Goal: Task Accomplishment & Management: Manage account settings

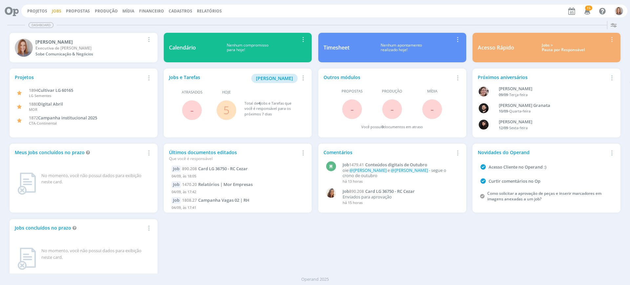
click at [54, 13] on link "Jobs" at bounding box center [57, 11] width 10 height 6
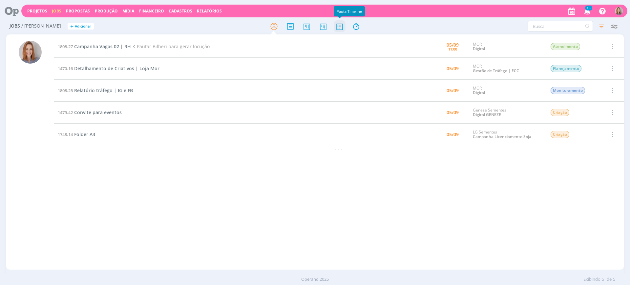
click at [343, 24] on icon at bounding box center [340, 26] width 12 height 13
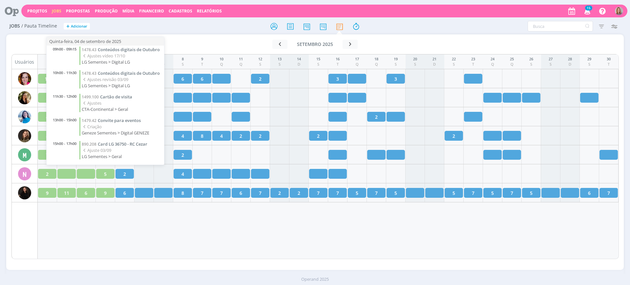
scroll to position [14, 0]
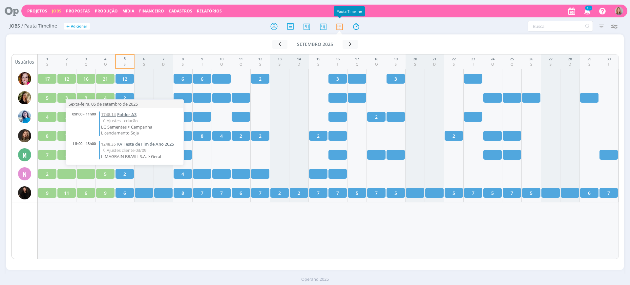
click at [122, 114] on span "Folder A3" at bounding box center [126, 115] width 19 height 6
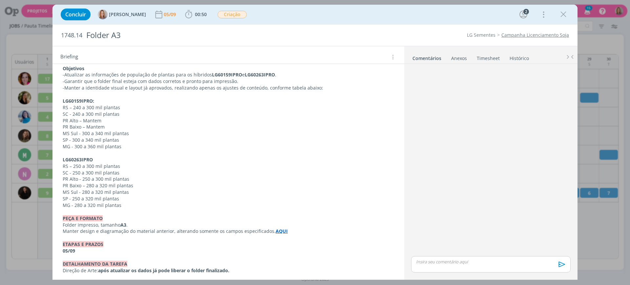
scroll to position [186, 0]
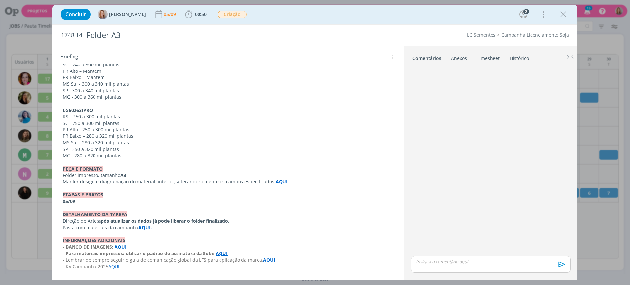
click at [281, 180] on strong "AQUI" at bounding box center [282, 182] width 12 height 6
click at [280, 194] on link "https://sobeae.sharepoint.com/:b:/s/SOBEAE/EVPHZMk64e1CnZCTUT2ZV-0BoL1NC9AQBO5L…" at bounding box center [256, 194] width 50 height 9
click at [204, 140] on p "MS Sul - 280 a 320 mil plantas" at bounding box center [228, 143] width 331 height 7
click at [143, 225] on strong "AQUI." at bounding box center [145, 228] width 13 height 6
click at [149, 239] on link "https://sobeae.sharepoint.com/:f:/s/SOBEAE/EtO_MrRlNgpKt3KHQiNvg2wBFbkyd8gSUskr…" at bounding box center [125, 240] width 50 height 9
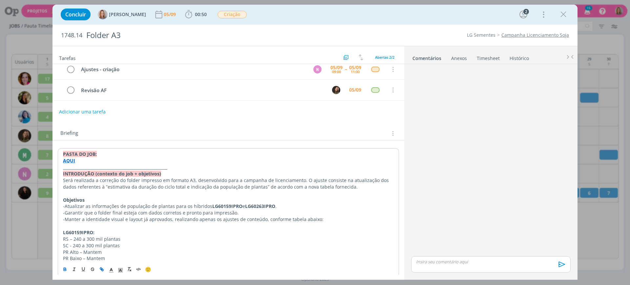
scroll to position [0, 0]
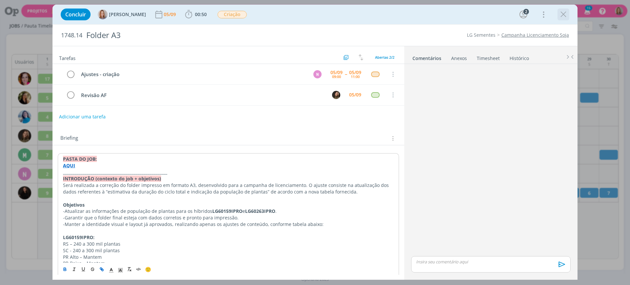
click at [562, 10] on icon "dialog" at bounding box center [564, 15] width 10 height 10
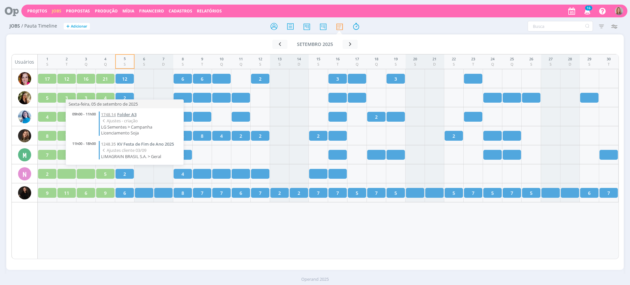
click at [125, 112] on span "Folder A3" at bounding box center [126, 115] width 19 height 6
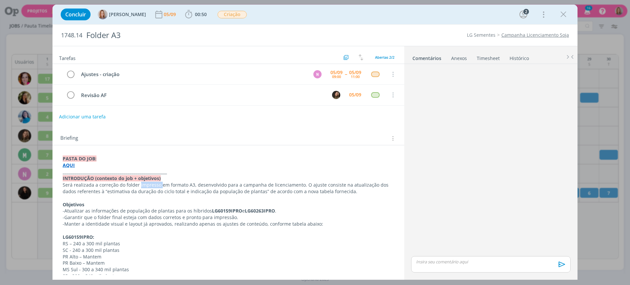
drag, startPoint x: 160, startPoint y: 185, endPoint x: 139, endPoint y: 186, distance: 21.0
click at [139, 186] on p "Será realizada a correção do folder impresso em formato A3, desenvolvido para a…" at bounding box center [229, 188] width 332 height 13
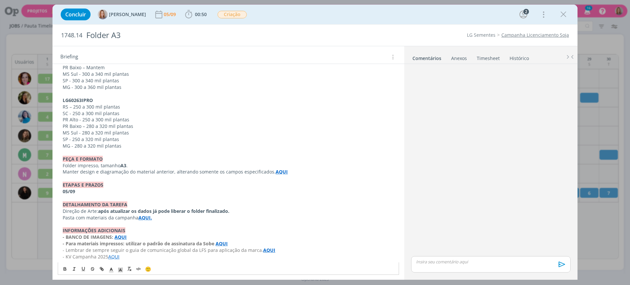
scroll to position [198, 0]
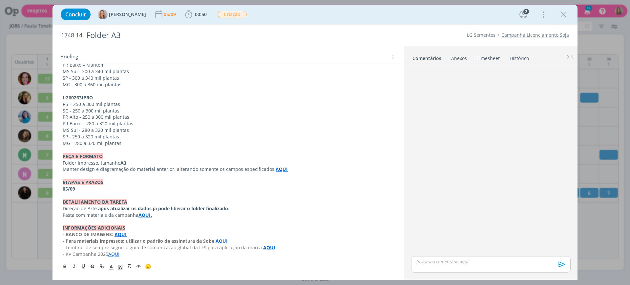
drag, startPoint x: 97, startPoint y: 162, endPoint x: 179, endPoint y: 171, distance: 81.9
click at [98, 162] on p "Folder impresso, tamanho A3 ." at bounding box center [229, 163] width 332 height 7
click at [94, 164] on p "Folder impress (tamanho A3) e digital ." at bounding box center [229, 163] width 332 height 7
drag, startPoint x: 149, startPoint y: 164, endPoint x: 128, endPoint y: 163, distance: 21.8
click at [128, 163] on p "Folder impresso (tamanho A3) e digital ." at bounding box center [229, 163] width 332 height 7
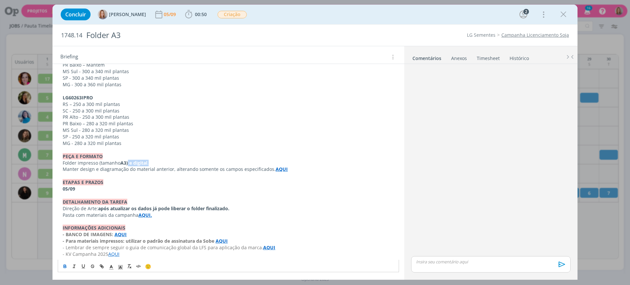
click at [64, 265] on icon "dialog" at bounding box center [65, 265] width 2 height 1
click at [165, 162] on p "Folder impresso (tamanho A3) e digital." at bounding box center [229, 163] width 332 height 7
drag, startPoint x: 154, startPoint y: 162, endPoint x: 129, endPoint y: 162, distance: 25.0
click at [129, 162] on p "Folder impresso (tamanho A3) e digital." at bounding box center [229, 163] width 332 height 7
click at [63, 267] on icon "dialog" at bounding box center [64, 266] width 5 height 5
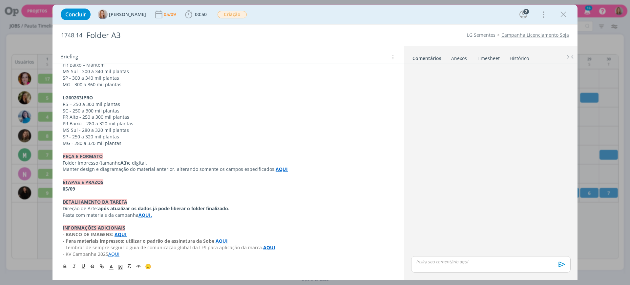
click at [183, 155] on p "PEÇA E FORMATO" at bounding box center [229, 156] width 332 height 7
click at [222, 172] on p "Manter design e diagramação do material anterior, alterando somente os campos e…" at bounding box center [229, 169] width 332 height 7
click at [291, 167] on p "Manter design e diagramação do material anterior, alterando somente os campos e…" at bounding box center [229, 169] width 332 height 7
click at [218, 160] on p "Folder impresso (tamanho A3) e digital." at bounding box center [229, 163] width 332 height 7
click at [289, 169] on p "Manter design e diagramação do material anterior, alterando somente os campos e…" at bounding box center [229, 169] width 332 height 7
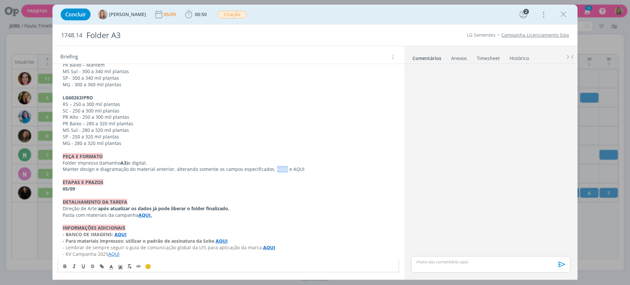
drag, startPoint x: 281, startPoint y: 169, endPoint x: 271, endPoint y: 167, distance: 10.3
click at [271, 167] on p "Manter design e diagramação do material anterior, alterando somente os campos e…" at bounding box center [229, 169] width 332 height 7
click at [103, 266] on icon "dialog" at bounding box center [101, 266] width 5 height 5
paste input "https://sobeae.sharepoint.com/:f:/s/SOBEAE/Eqk-coMWqMZHiw1zVO8DNw0B_3MbNd5iIe0v…"
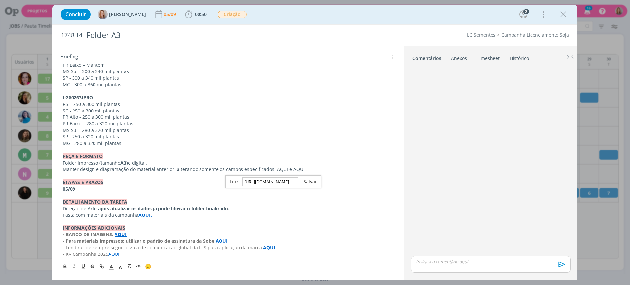
click at [316, 183] on link "dialog" at bounding box center [307, 182] width 19 height 6
click at [66, 265] on icon "dialog" at bounding box center [64, 266] width 5 height 5
click at [284, 203] on p "DETALHAMENTO DA TAREFA" at bounding box center [229, 202] width 332 height 7
drag, startPoint x: 300, startPoint y: 169, endPoint x: 288, endPoint y: 170, distance: 12.2
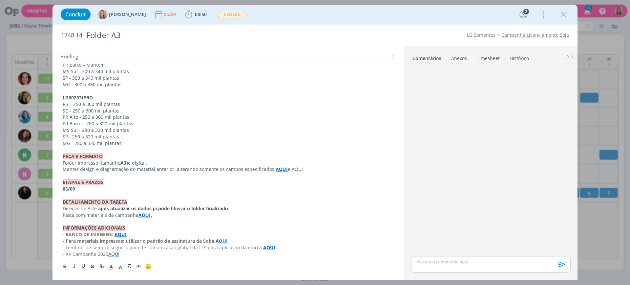
click at [288, 170] on p "Manter design e diagramação do material anterior, alterando somente os campos e…" at bounding box center [229, 169] width 332 height 7
click at [104, 266] on icon "dialog" at bounding box center [101, 266] width 5 height 5
paste input "https://sobeae.sharepoint.com/:f:/s/SOBEAE/EtJdeBvlTL1DqS6jUZW9tV0BpJemIzm4IQE5…"
type input "https://sobeae.sharepoint.com/:f:/s/SOBEAE/EtJdeBvlTL1DqS6jUZW9tV0BpJemIzm4IQE5…"
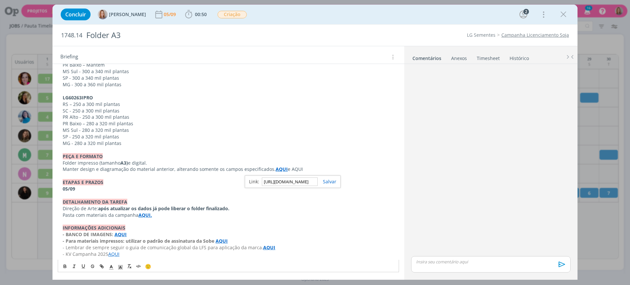
scroll to position [0, 0]
click at [334, 180] on link "dialog" at bounding box center [327, 182] width 19 height 6
click at [313, 152] on p "dialog" at bounding box center [229, 150] width 332 height 7
drag, startPoint x: 298, startPoint y: 168, endPoint x: 288, endPoint y: 171, distance: 11.3
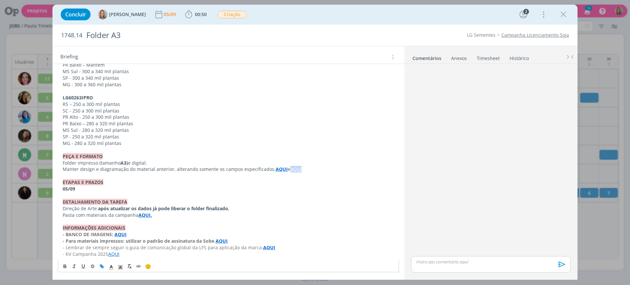
click at [288, 171] on p "Manter design e diagramação do material anterior, alterando somente os campos e…" at bounding box center [229, 169] width 332 height 7
click at [66, 266] on icon "dialog" at bounding box center [65, 265] width 2 height 1
click at [187, 187] on p "05/09" at bounding box center [229, 189] width 332 height 7
click at [205, 208] on strong "após atualizar os dados já pode liberar o folder finalizado." at bounding box center [163, 209] width 131 height 6
click at [104, 214] on p "Pasta com materiais da campanha AQUI." at bounding box center [229, 215] width 332 height 7
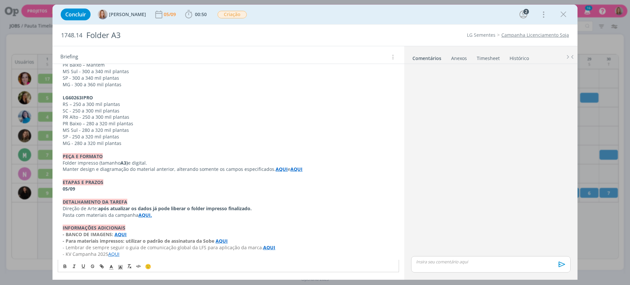
click at [197, 85] on p "MG - 300 a 360 mil plantas" at bounding box center [229, 84] width 332 height 7
drag, startPoint x: 559, startPoint y: 16, endPoint x: 511, endPoint y: 1, distance: 50.9
click at [560, 16] on icon "dialog" at bounding box center [564, 15] width 10 height 10
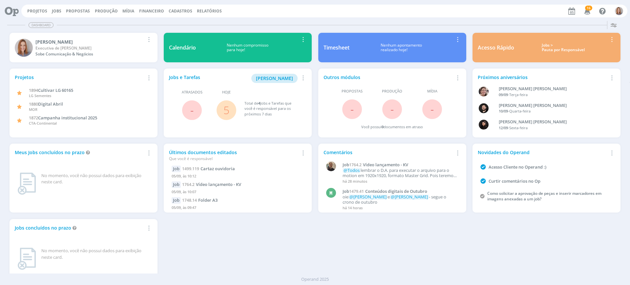
click at [225, 108] on link "5" at bounding box center [227, 110] width 6 height 14
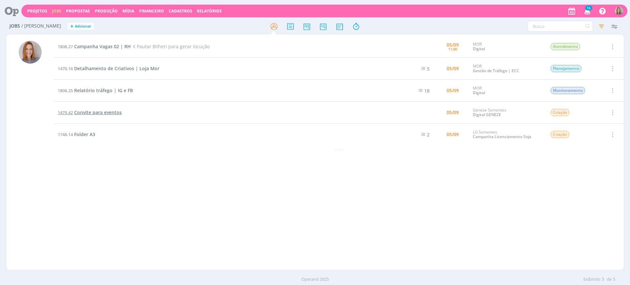
click at [90, 113] on span "Convite para eventos" at bounding box center [98, 112] width 48 height 6
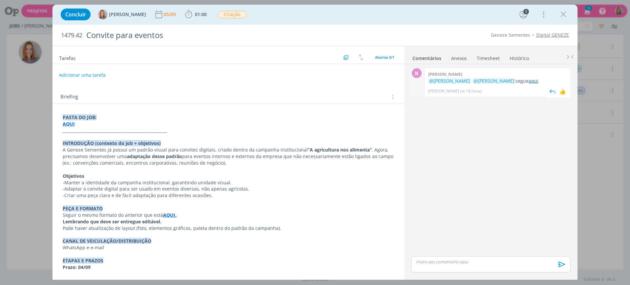
click at [529, 83] on link "aqui" at bounding box center [534, 81] width 10 height 6
click at [169, 213] on strong "AQUI." at bounding box center [169, 215] width 13 height 6
click at [173, 225] on link "https://sobeae.sharepoint.com/:p:/s/SOBEAE/ESRGlLjuIMBPiC5_NtLEIEQBp6armCgmmk2w…" at bounding box center [149, 228] width 50 height 9
click at [197, 138] on p "dialog" at bounding box center [228, 137] width 331 height 7
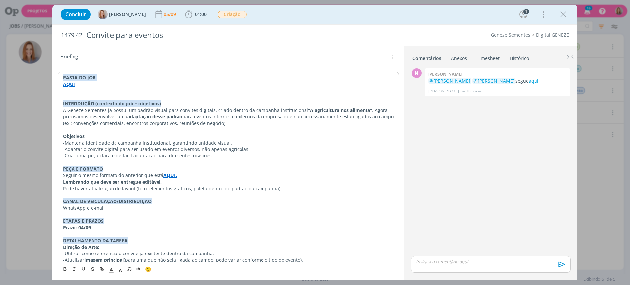
scroll to position [41, 0]
click at [364, 111] on strong "“A agricultura nos alimenta”" at bounding box center [340, 109] width 64 height 6
click at [371, 109] on p "A Geneze Sementes já possui um padrão visual para convites digitais, criado den…" at bounding box center [229, 116] width 332 height 20
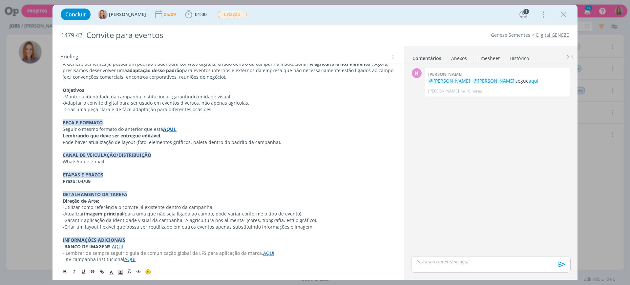
scroll to position [91, 0]
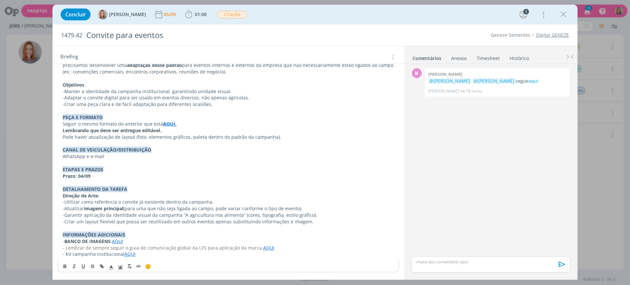
click at [164, 123] on strong "AQUI." at bounding box center [169, 124] width 13 height 6
click at [164, 139] on link "https://sobeae.sharepoint.com/:p:/s/SOBEAE/ESRGlLjuIMBPiC5_NtLEIEQBp6armCgmmk2w…" at bounding box center [149, 136] width 50 height 9
click at [277, 130] on p "Lembrando que deve ser entregue editável." at bounding box center [229, 130] width 332 height 7
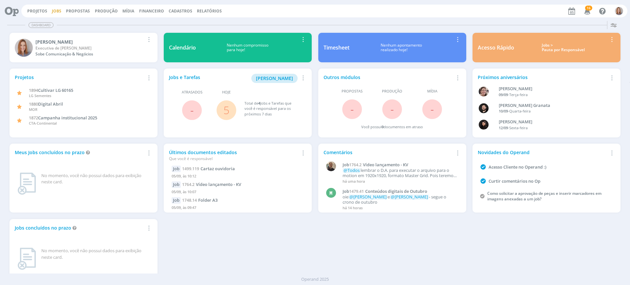
click at [55, 11] on link "Jobs" at bounding box center [57, 11] width 10 height 6
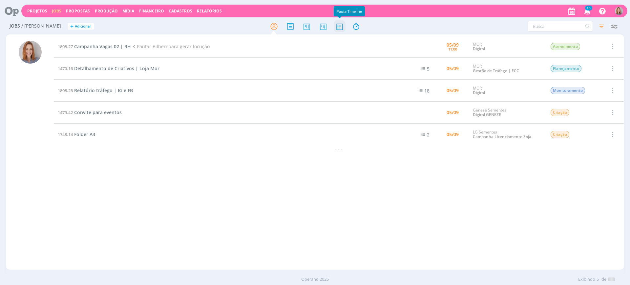
click at [341, 25] on icon at bounding box center [340, 26] width 12 height 13
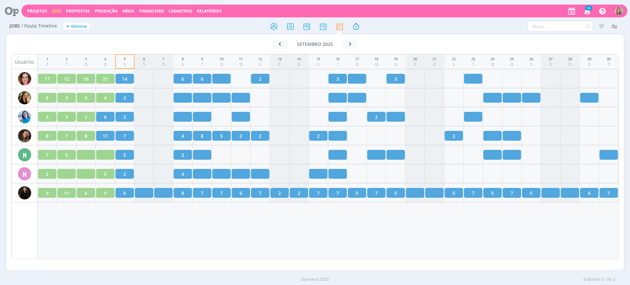
click at [624, 25] on div "Jobs / Pauta Timeline + Adicionar Filtrar Filtrar Limpar Tipo Jobs e Tarefas Si…" at bounding box center [315, 153] width 630 height 270
click at [619, 27] on icon "button" at bounding box center [614, 26] width 12 height 12
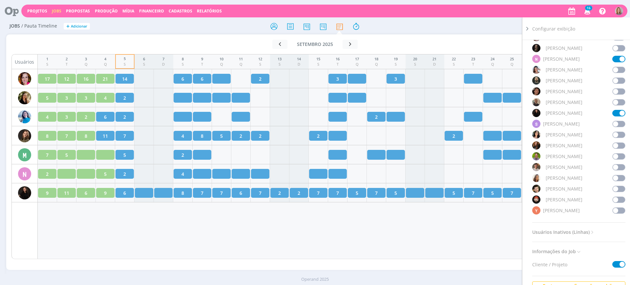
scroll to position [499, 0]
click at [615, 114] on span at bounding box center [619, 114] width 13 height 7
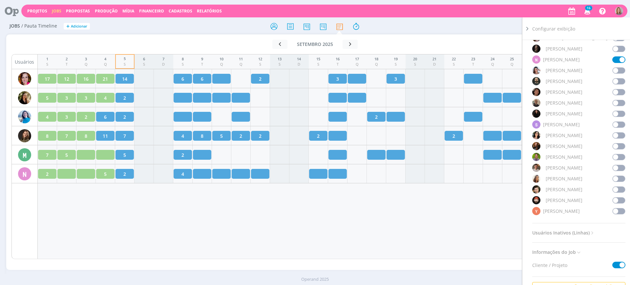
click at [618, 188] on span at bounding box center [619, 189] width 13 height 7
click at [486, 214] on div "1 S 2 T 3 Q 4 Q 5 S 6 S 7 D 8 S 9 T 10 Q 11 Q 12 S 13 S 14 D 15 S 16 T 17 Q 18 …" at bounding box center [328, 156] width 581 height 205
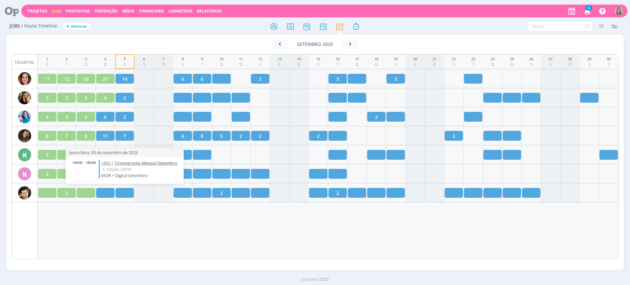
click at [135, 164] on span "Cronograma Mensal Setembro" at bounding box center [146, 163] width 62 height 6
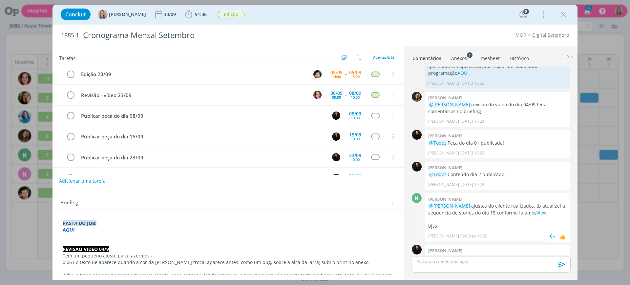
scroll to position [872, 0]
click at [541, 210] on link "View" at bounding box center [542, 213] width 10 height 6
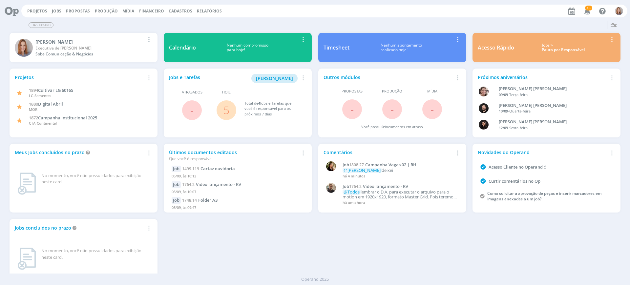
click at [226, 114] on link "5" at bounding box center [227, 110] width 6 height 14
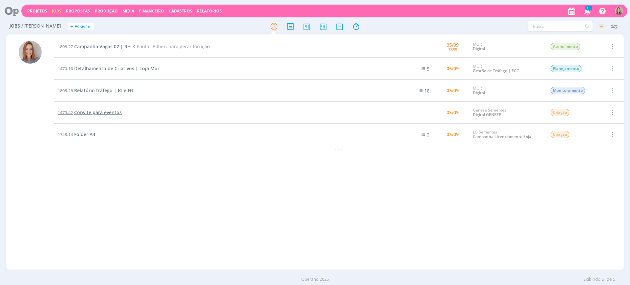
click at [87, 112] on span "Convite para eventos" at bounding box center [98, 112] width 48 height 6
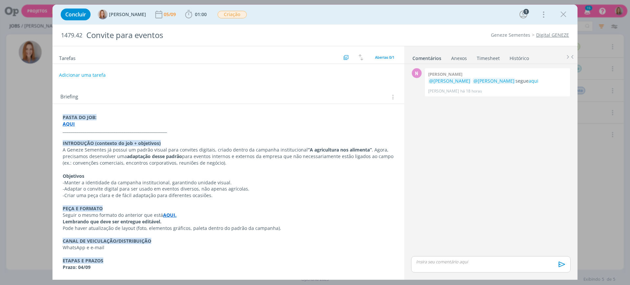
click at [316, 88] on div "Briefing Briefings Predefinidos Versões do Briefing Ver Briefing do Projeto" at bounding box center [229, 95] width 352 height 18
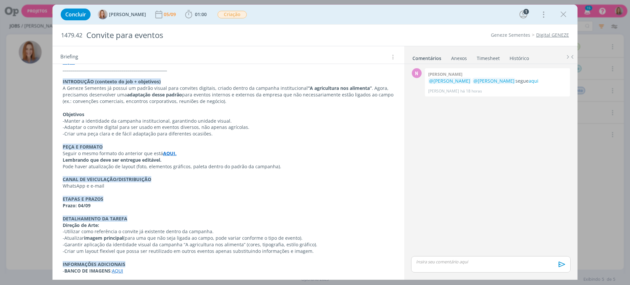
scroll to position [79, 0]
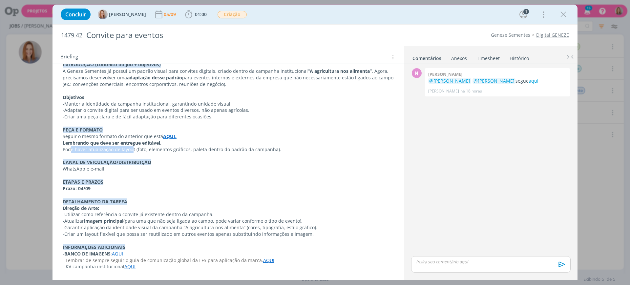
drag, startPoint x: 70, startPoint y: 147, endPoint x: 132, endPoint y: 148, distance: 61.7
click at [132, 148] on p "Pode haver atualização de layout (foto, elementos gráficos, paleta dentro do pa…" at bounding box center [229, 149] width 332 height 7
click at [201, 147] on p "Pode haver atualização de layout (foto, elementos gráficos, paleta dentro do pa…" at bounding box center [228, 150] width 331 height 7
click at [258, 149] on p "Pode haver atualização de layout (foto, elementos gráficos, paleta dentro do pa…" at bounding box center [228, 150] width 331 height 7
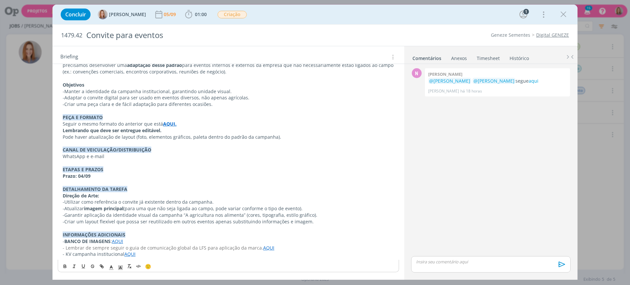
scroll to position [91, 0]
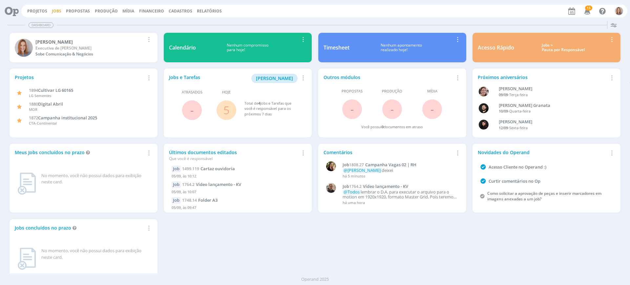
click at [59, 11] on link "Jobs" at bounding box center [57, 11] width 10 height 6
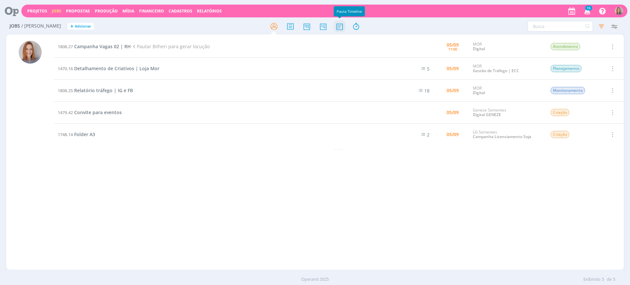
click at [344, 29] on icon at bounding box center [340, 26] width 12 height 13
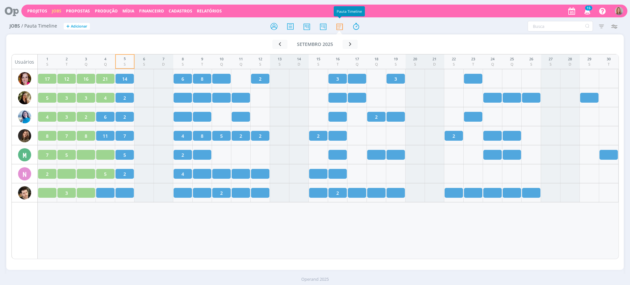
click at [226, 213] on div "1 S 2 T 3 Q 4 Q 5 S 6 S 7 D 8 S 9 T 10 Q 11 Q 12 S 13 S 14 D 15 S 16 T 17 Q 18 …" at bounding box center [328, 156] width 581 height 205
click at [215, 244] on div "1 S 2 T 3 Q 4 Q 5 S 6 S 7 D 8 S 9 T 10 Q 11 Q 12 S 13 S 14 D 15 S 16 T 17 Q 18 …" at bounding box center [328, 156] width 581 height 205
click at [212, 11] on link "Relatórios" at bounding box center [209, 11] width 25 height 6
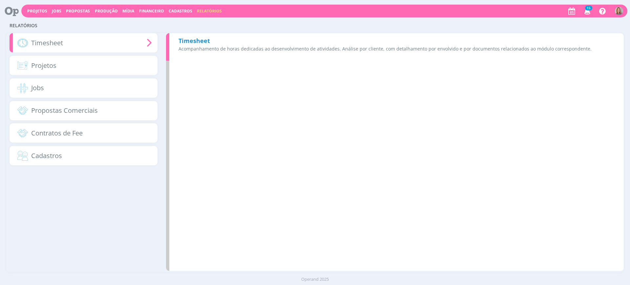
click at [228, 48] on p "Acompanhamento de horas dedicadas ao desenvolvimento de atividades. Análise por…" at bounding box center [397, 48] width 436 height 7
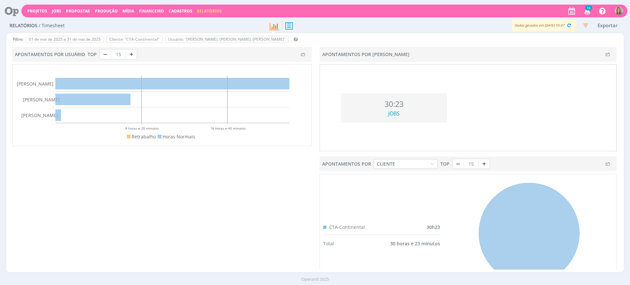
drag, startPoint x: 236, startPoint y: 196, endPoint x: 237, endPoint y: 156, distance: 40.1
click at [236, 196] on div "Apontamentos por Usuário TOP 15 Retrabalho Horas Normais 8 horas e 20 minutos 1…" at bounding box center [162, 172] width 306 height 252
click at [290, 24] on icon at bounding box center [289, 25] width 14 height 13
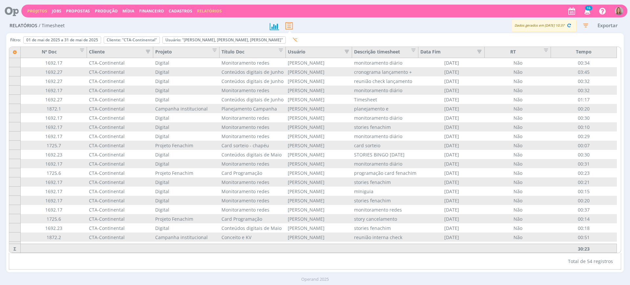
click at [38, 8] on link "Projetos" at bounding box center [37, 11] width 20 height 6
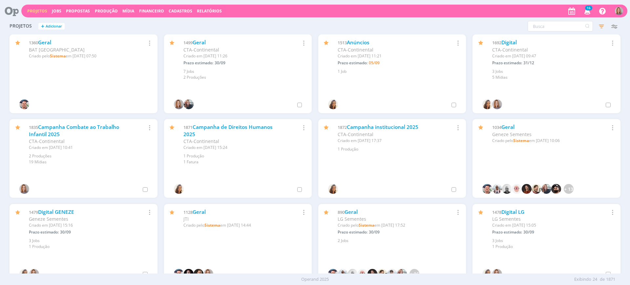
click at [16, 10] on icon at bounding box center [9, 11] width 13 height 13
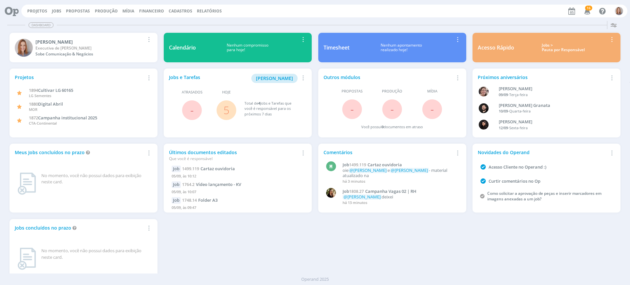
click at [221, 106] on span "5" at bounding box center [227, 110] width 20 height 20
click at [227, 112] on link "5" at bounding box center [227, 110] width 6 height 14
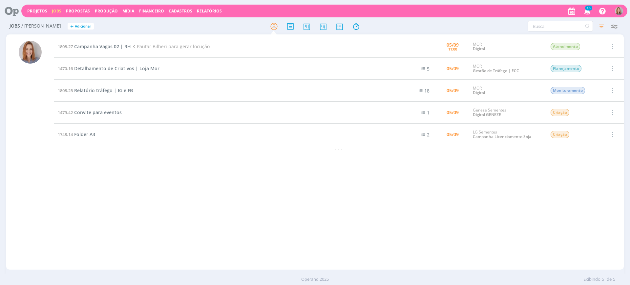
click at [95, 109] on td "1479.42 Convite para eventos" at bounding box center [225, 113] width 343 height 22
click at [97, 113] on span "Convite para eventos" at bounding box center [98, 112] width 48 height 6
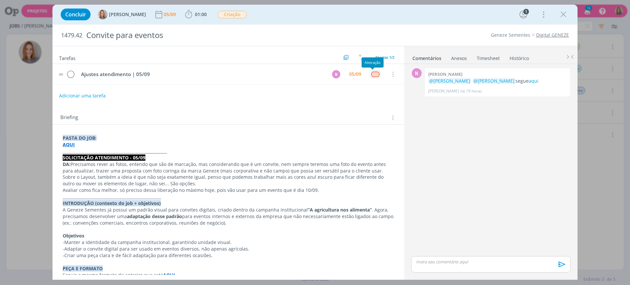
click at [371, 72] on div "dialog" at bounding box center [375, 75] width 8 height 6
click at [371, 76] on div "dialog" at bounding box center [375, 75] width 8 height 6
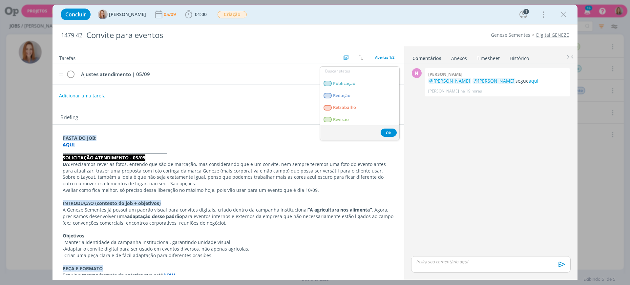
scroll to position [143, 0]
click at [350, 109] on span "Retrabalho" at bounding box center [344, 106] width 23 height 5
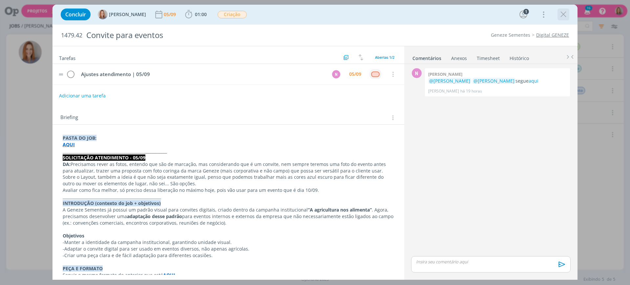
click at [560, 16] on icon "dialog" at bounding box center [564, 15] width 10 height 10
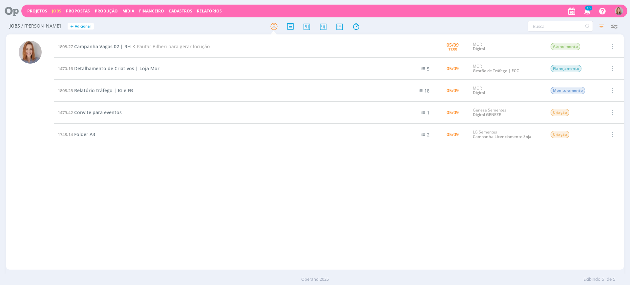
click at [106, 154] on div "1808.27 Campanha Vagas 02 | RH Pautar Bilheri para gerar locução 05/09 11:00 MO…" at bounding box center [339, 152] width 570 height 233
click at [107, 89] on span "Relatório tráfego | IG e FB" at bounding box center [103, 90] width 59 height 6
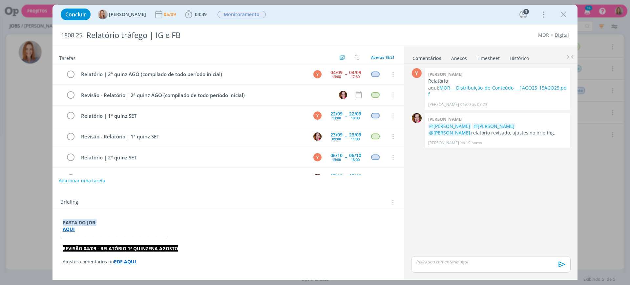
click at [84, 179] on button "Adicionar uma tarefa" at bounding box center [82, 180] width 47 height 11
click at [93, 183] on input "dialog" at bounding box center [185, 180] width 242 height 9
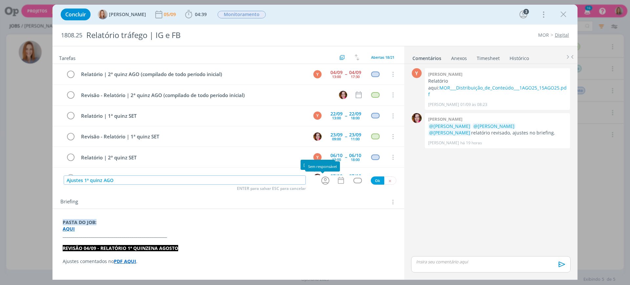
click at [322, 178] on icon "dialog" at bounding box center [325, 181] width 10 height 10
type input "Ajustes 1ª quinz AGO"
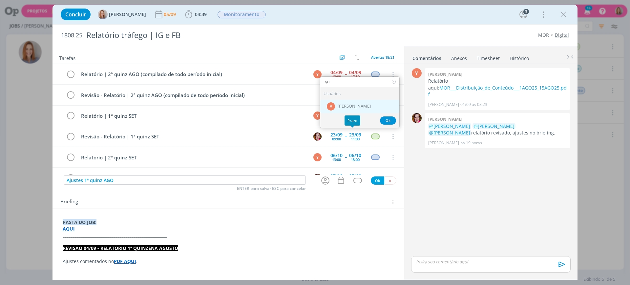
type input "yu"
click at [342, 106] on span "[PERSON_NAME]" at bounding box center [354, 106] width 33 height 5
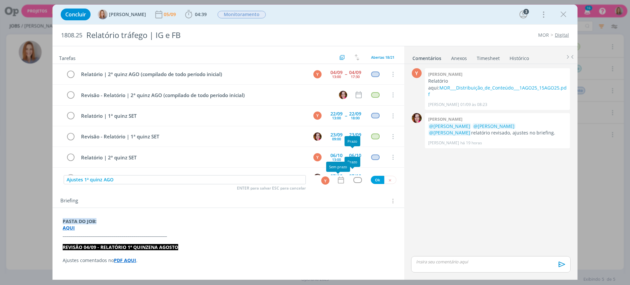
click at [337, 179] on icon "dialog" at bounding box center [341, 180] width 9 height 9
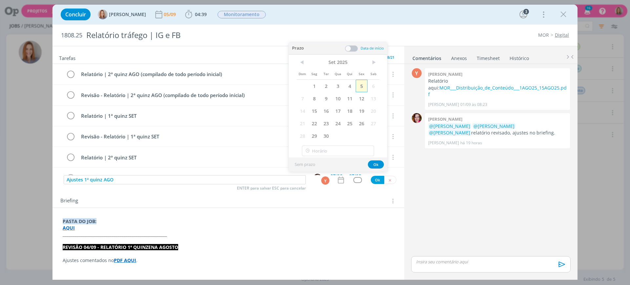
click at [364, 84] on span "5" at bounding box center [362, 86] width 12 height 12
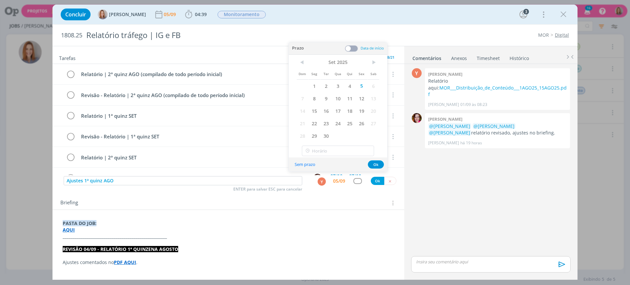
click at [355, 50] on span at bounding box center [351, 48] width 13 height 7
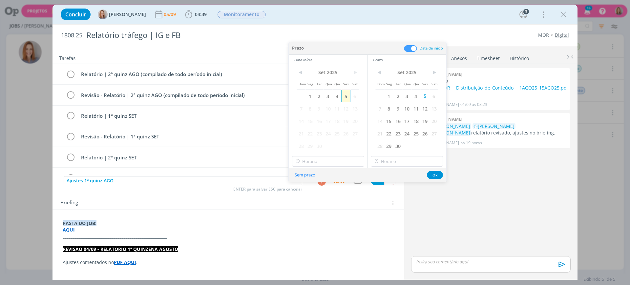
click at [345, 96] on span "5" at bounding box center [345, 96] width 9 height 12
click at [319, 161] on input "11:00" at bounding box center [328, 161] width 72 height 11
click at [311, 198] on div "13:00" at bounding box center [330, 198] width 74 height 12
type input "13:00"
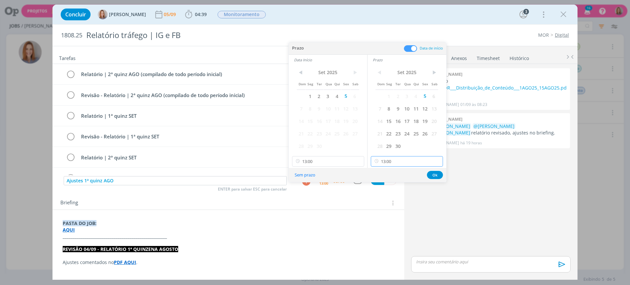
click at [394, 164] on input "13:00" at bounding box center [407, 161] width 72 height 11
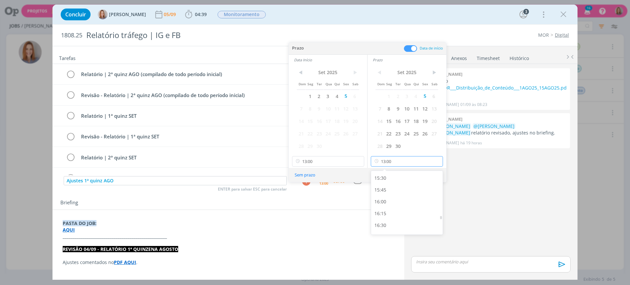
scroll to position [729, 0]
click at [391, 200] on div "16:00" at bounding box center [408, 205] width 74 height 12
type input "16:00"
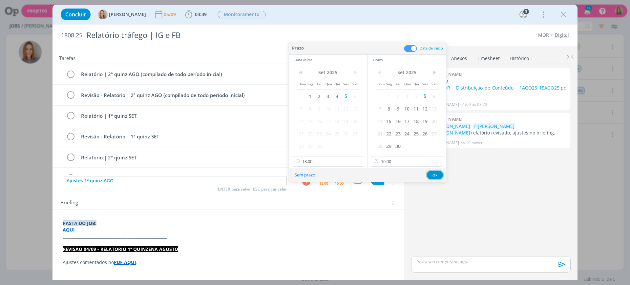
click at [428, 175] on button "Ok" at bounding box center [435, 175] width 16 height 8
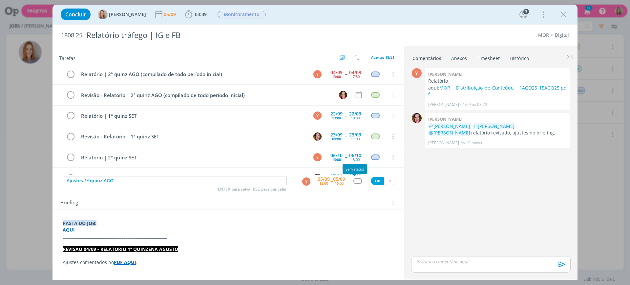
click at [356, 182] on div "dialog" at bounding box center [358, 181] width 8 height 6
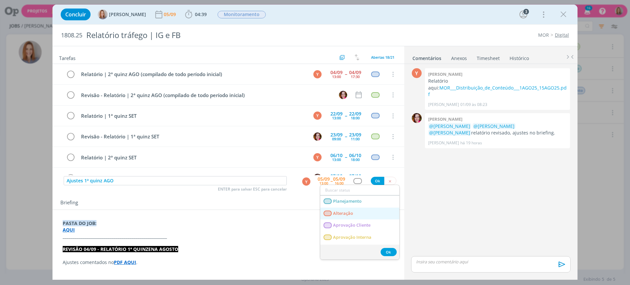
click at [354, 210] on link "Alteração" at bounding box center [359, 214] width 79 height 12
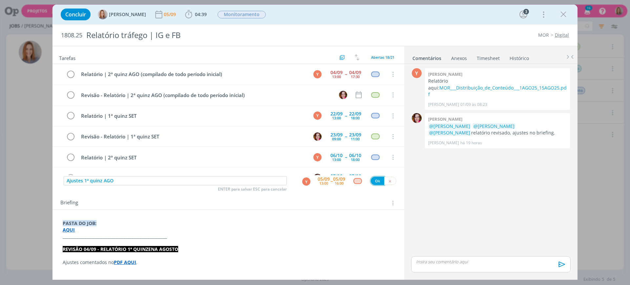
drag, startPoint x: 376, startPoint y: 181, endPoint x: 282, endPoint y: 201, distance: 95.7
click at [376, 181] on button "Ok" at bounding box center [377, 181] width 13 height 8
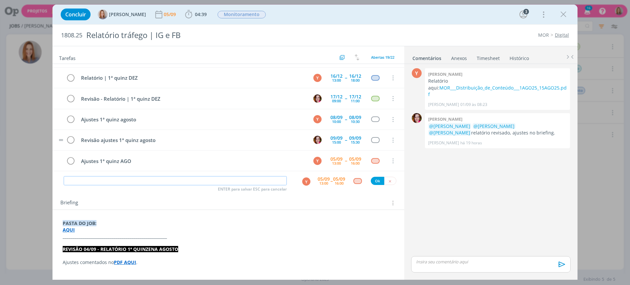
scroll to position [289, 0]
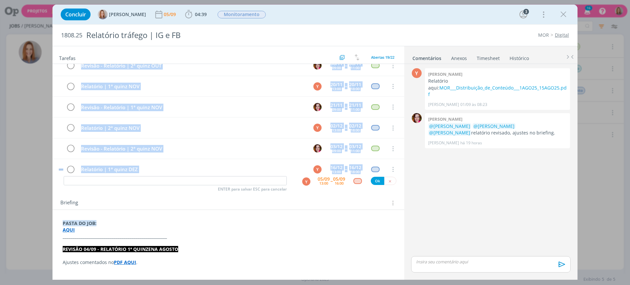
drag, startPoint x: 58, startPoint y: 160, endPoint x: 57, endPoint y: 68, distance: 91.9
click at [57, 68] on div "Relatório | 2ª quinz AGO (compilado de todo período inicial) Y 04/09 13:00 -- 0…" at bounding box center [229, 65] width 352 height 395
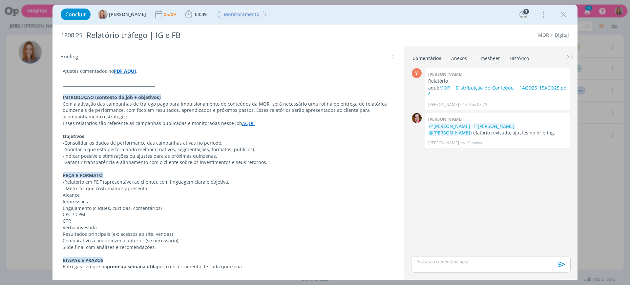
scroll to position [0, 0]
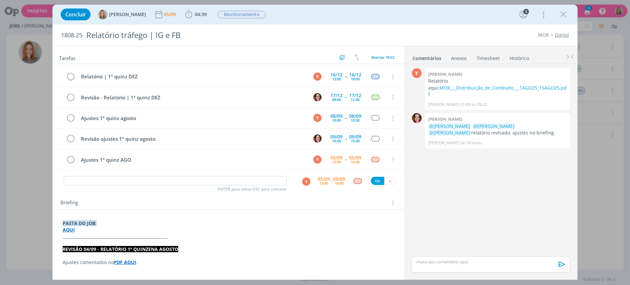
click at [315, 226] on p "PASTA DO JOB:" at bounding box center [229, 223] width 332 height 7
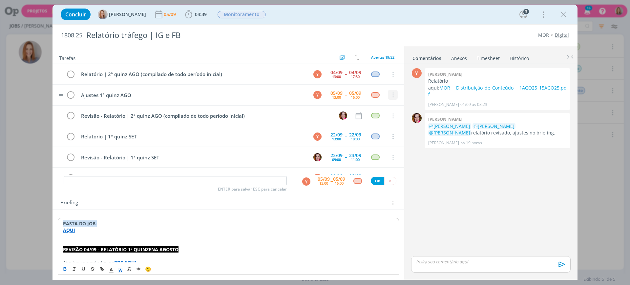
click at [391, 94] on icon "dialog" at bounding box center [392, 95] width 7 height 6
click at [385, 105] on link "Cancelar" at bounding box center [372, 106] width 52 height 11
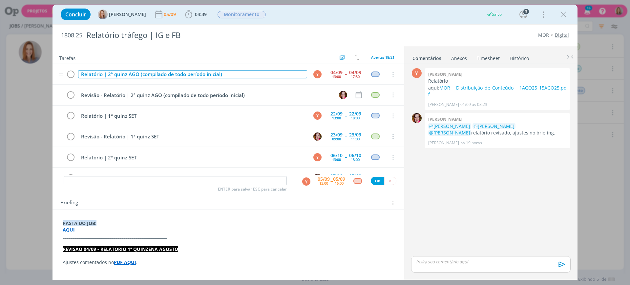
click at [127, 75] on div "Relatório | 2ª quinz AGO (compilado de todo período inicial)" at bounding box center [192, 74] width 229 height 8
click at [162, 73] on div "Relatório | 2ª quinz AGO (compilado de todo período inicial)" at bounding box center [192, 74] width 229 height 8
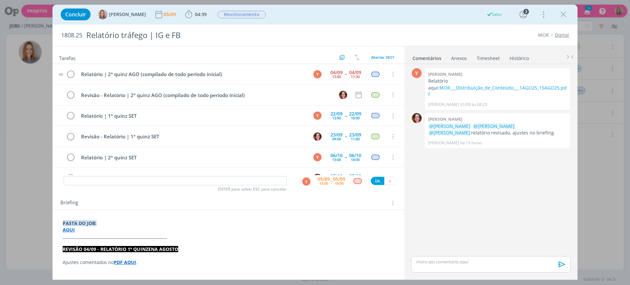
click at [204, 65] on tr "Relatório | 2ª quinz AGO (compilado de todo período inicial) Y 04/09 13:00 -- 0…" at bounding box center [229, 74] width 352 height 21
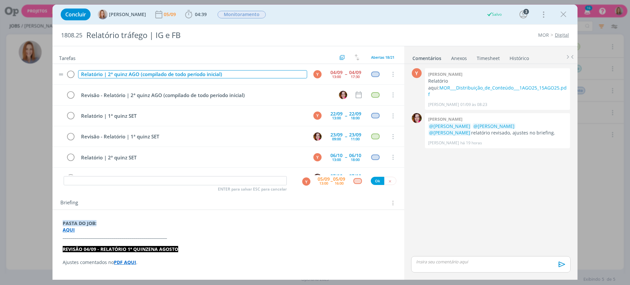
click at [213, 72] on div "Relatório | 2ª quinz AGO (compilado de todo período inicial)" at bounding box center [192, 74] width 229 height 8
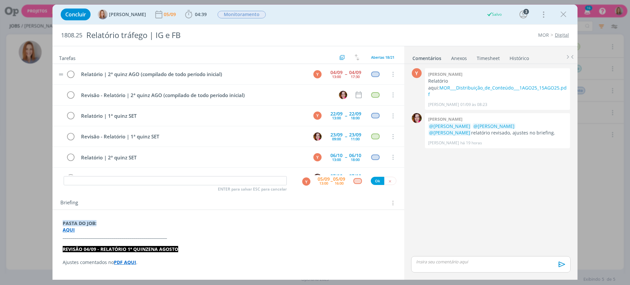
click at [234, 69] on td "Relatório | 2ª quinz AGO (compilado de todo período inicial)" at bounding box center [191, 74] width 229 height 11
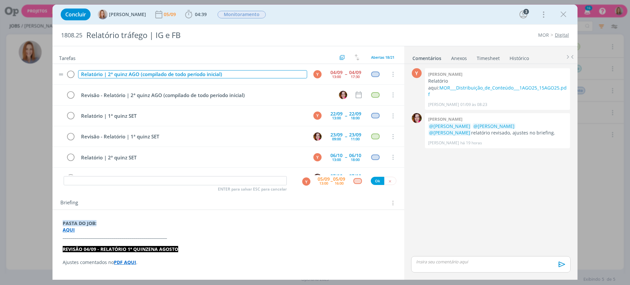
click at [233, 72] on div "Relatório | 2ª quinz AGO (compilado de todo período inicial)" at bounding box center [192, 74] width 229 height 8
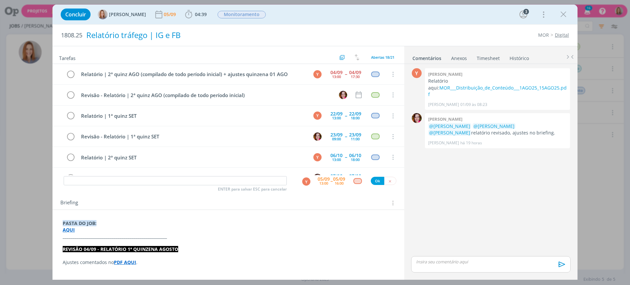
click at [267, 40] on div "Relatório tráfego | IG e FB" at bounding box center [219, 35] width 271 height 16
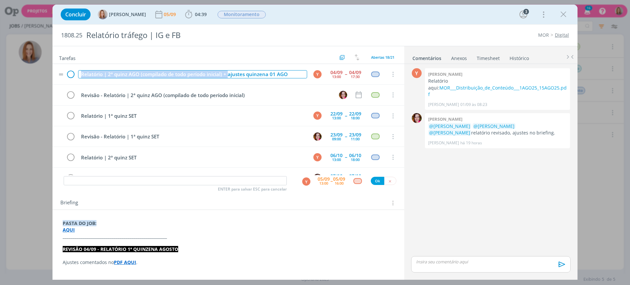
drag, startPoint x: 228, startPoint y: 75, endPoint x: 73, endPoint y: 79, distance: 155.4
click at [73, 79] on tr "Relatório | 2ª quinz AGO (compilado de todo período inicial) + ajustes quinzena…" at bounding box center [229, 74] width 352 height 21
click at [162, 73] on div "ajustes quinzena 01 AGO" at bounding box center [192, 74] width 229 height 8
click at [293, 77] on div "ajustes quinzena 01 AGO + Relatório | 2ª quinz AGO (compilado de todo período i…" at bounding box center [192, 74] width 229 height 8
click at [171, 73] on div "ajustes quinzena 01 AGO + Relatório | 2ª quinz AGO (compilado de todo período i…" at bounding box center [192, 74] width 229 height 8
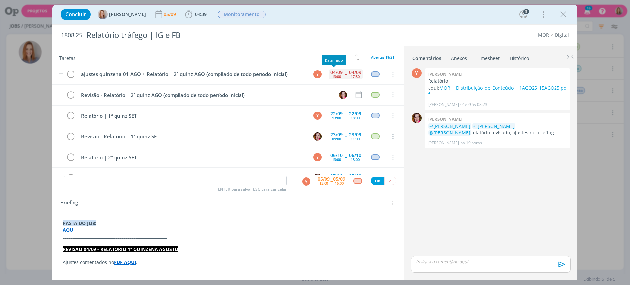
click at [339, 78] on div "04/09 13:00" at bounding box center [336, 74] width 15 height 10
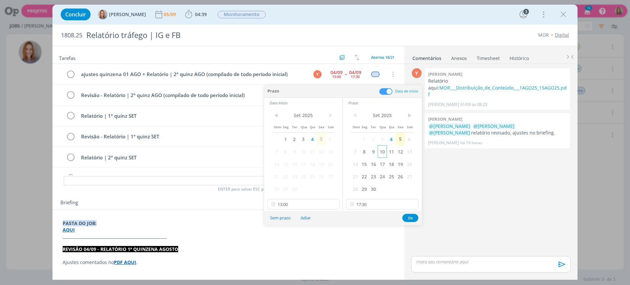
click at [382, 152] on span "10" at bounding box center [382, 151] width 9 height 12
click at [305, 150] on span "10" at bounding box center [303, 151] width 9 height 12
click at [326, 206] on input "13:00" at bounding box center [304, 204] width 72 height 11
click at [371, 206] on input "17:30" at bounding box center [382, 204] width 72 height 11
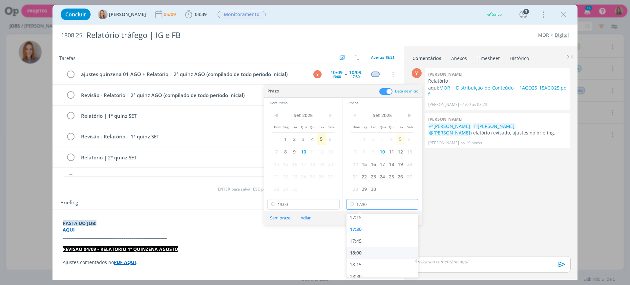
scroll to position [819, 0]
click at [365, 247] on div "18:00" at bounding box center [384, 253] width 74 height 12
type input "18:00"
click at [410, 215] on button "Ok" at bounding box center [411, 218] width 16 height 8
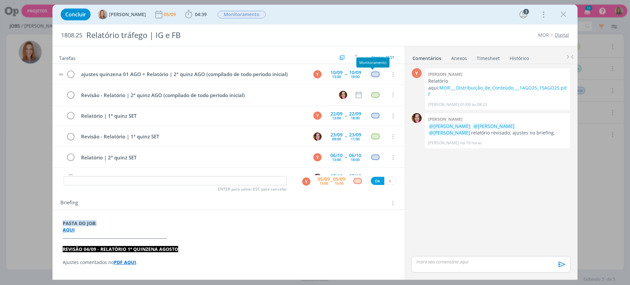
click at [375, 74] on div "dialog" at bounding box center [375, 75] width 8 height 6
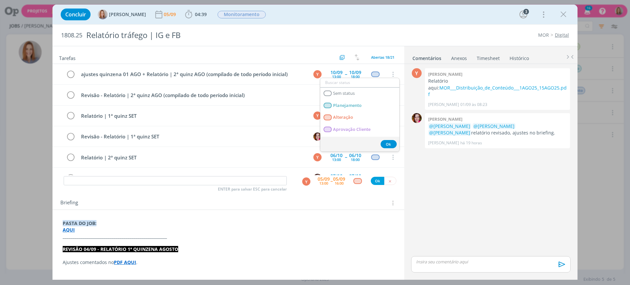
click at [494, 172] on div "Y 0 Yuri lopardo Relatório aqui: MOR___Distribuição_de_Conteúdo___1AGO25_15AGO2…" at bounding box center [491, 161] width 165 height 188
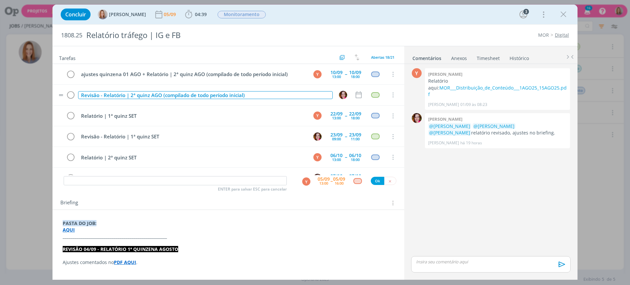
click at [272, 95] on div "Revisão - Relatório | 2ª quinz AGO (compilado de todo período inicial)" at bounding box center [205, 95] width 255 height 8
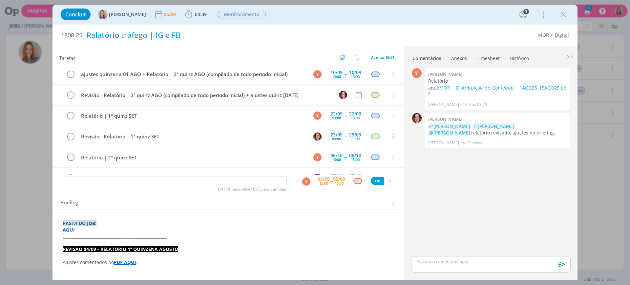
click at [290, 40] on div "Relatório tráfego | IG e FB" at bounding box center [219, 35] width 271 height 16
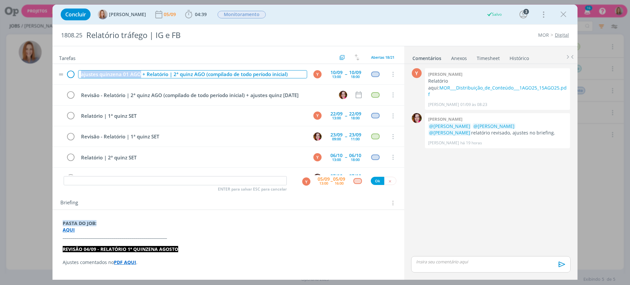
drag, startPoint x: 140, startPoint y: 73, endPoint x: 71, endPoint y: 72, distance: 69.3
click at [71, 72] on tr "ajustes quinzena 01 AGO + Relatório | 2ª quinz AGO (compilado de todo período i…" at bounding box center [229, 74] width 352 height 21
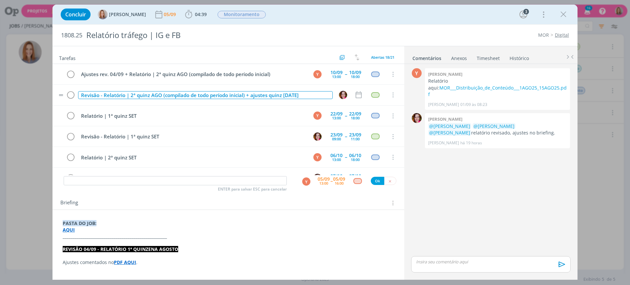
click at [226, 97] on div "Revisão - Relatório | 2ª quinz AGO (compilado de todo período inicial) + ajuste…" at bounding box center [205, 95] width 255 height 8
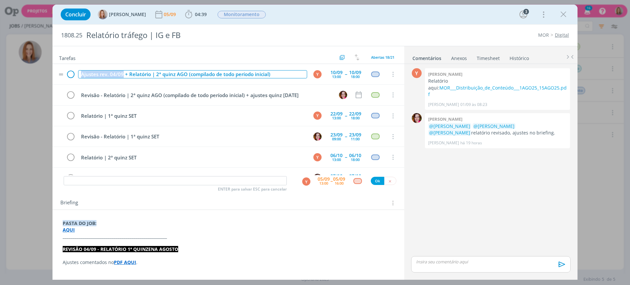
drag, startPoint x: 122, startPoint y: 73, endPoint x: 74, endPoint y: 69, distance: 48.8
click at [74, 69] on tr "Ajustes rev. 04/09 + Relatório | 2ª quinz AGO (compilado de todo período inicia…" at bounding box center [229, 74] width 352 height 21
copy div "Ajustes rev. 04/09"
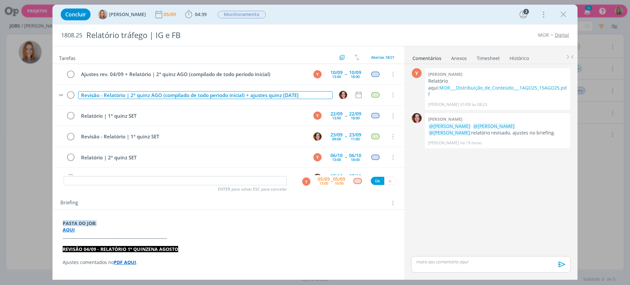
click at [308, 95] on div "Revisão - Relatório | 2ª quinz AGO (compilado de todo período inicial) + ajuste…" at bounding box center [205, 95] width 255 height 8
drag, startPoint x: 276, startPoint y: 92, endPoint x: 251, endPoint y: 90, distance: 25.3
click at [251, 90] on td "Revisão - Relatório | 2ª quinz AGO (compilado de todo período inicial) + ajuste…" at bounding box center [204, 94] width 255 height 11
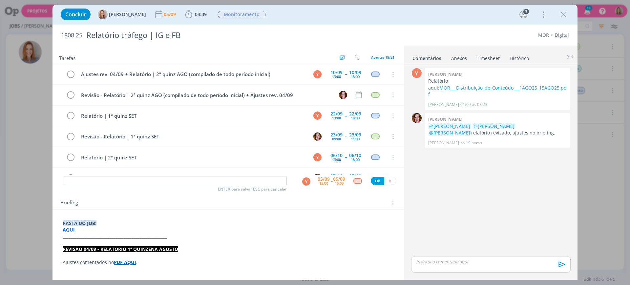
click at [458, 172] on div "Y 0 Yuri lopardo Relatório aqui: MOR___Distribuição_de_Conteúdo___1AGO25_15AGO2…" at bounding box center [491, 161] width 165 height 188
click at [359, 91] on icon "dialog" at bounding box center [359, 95] width 9 height 9
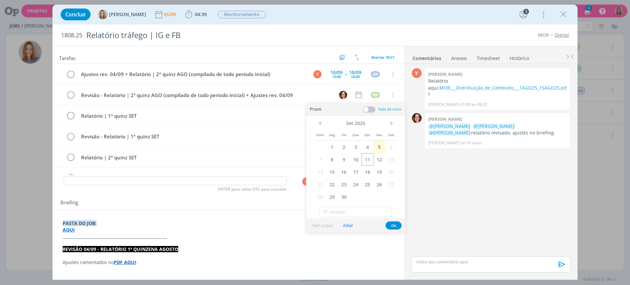
click at [369, 164] on span "11" at bounding box center [368, 159] width 12 height 12
click at [365, 109] on span at bounding box center [369, 109] width 13 height 7
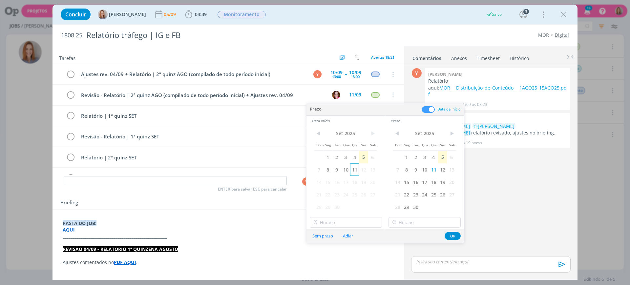
click at [357, 169] on span "11" at bounding box center [354, 170] width 9 height 12
click at [345, 225] on input "11:00" at bounding box center [346, 222] width 72 height 11
click at [327, 151] on div "09:00" at bounding box center [347, 152] width 74 height 12
type input "09:00"
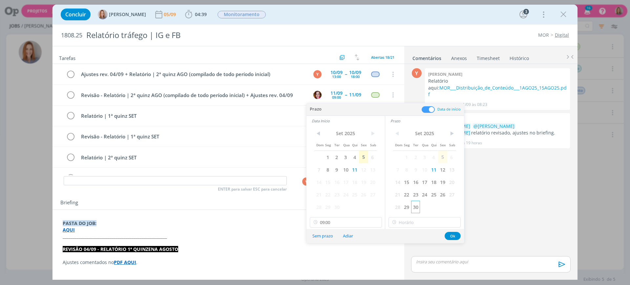
scroll to position [426, 0]
click at [424, 217] on div "< Set 2025 > Dom Seg Ter Qua Qui Sex Sab 1 2 3 4 5 6 7 8 9 10 11 12 13 14 15 16…" at bounding box center [424, 177] width 79 height 103
click at [424, 219] on input "11:00" at bounding box center [425, 222] width 72 height 11
click at [412, 181] on div "14:00" at bounding box center [426, 183] width 74 height 12
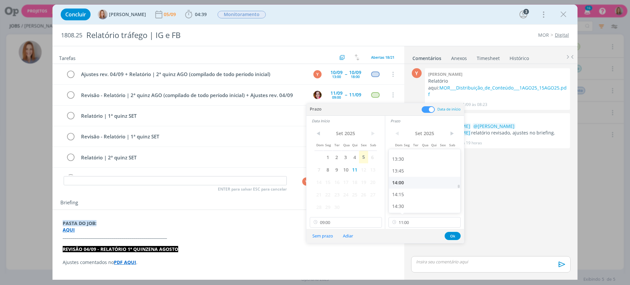
type input "14:00"
click at [448, 235] on button "Ok" at bounding box center [453, 236] width 16 height 8
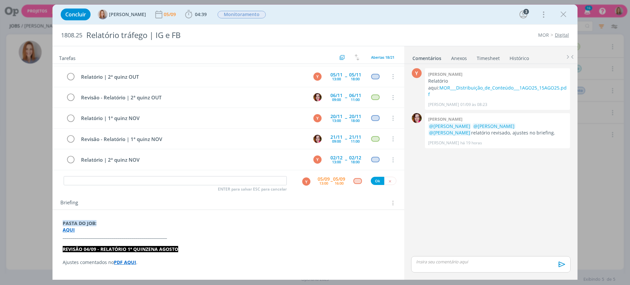
scroll to position [164, 0]
click at [389, 182] on button "dialog" at bounding box center [390, 181] width 12 height 8
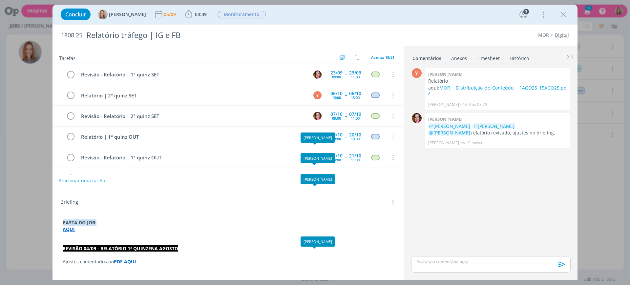
scroll to position [0, 0]
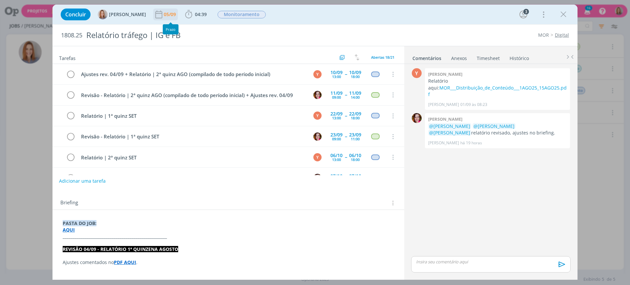
click at [164, 13] on div "05/09" at bounding box center [170, 14] width 13 height 5
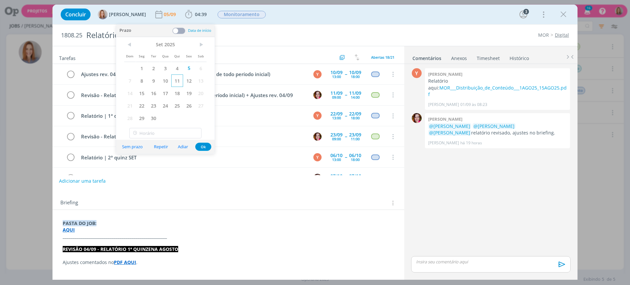
click at [178, 82] on span "11" at bounding box center [177, 81] width 12 height 12
click at [205, 145] on button "Ok" at bounding box center [203, 147] width 16 height 8
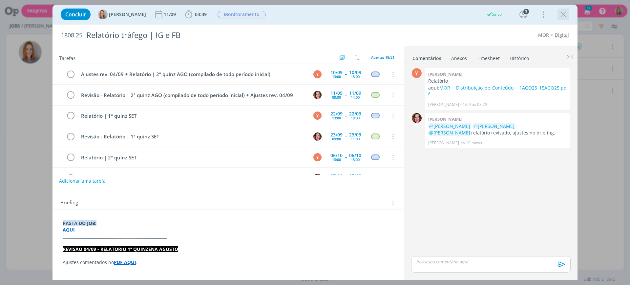
click at [560, 13] on icon "dialog" at bounding box center [564, 15] width 10 height 10
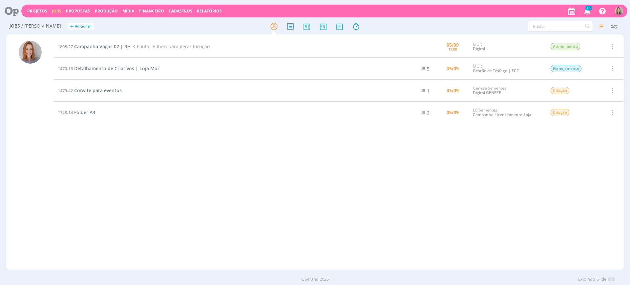
click at [275, 206] on div "1808.27 Campanha Vagas 02 | RH Pautar Bilheri para gerar locução 05/09 11:00 MO…" at bounding box center [339, 152] width 570 height 233
click at [113, 68] on span "Detalhamento de Criativos | Loja Mor" at bounding box center [116, 68] width 85 height 6
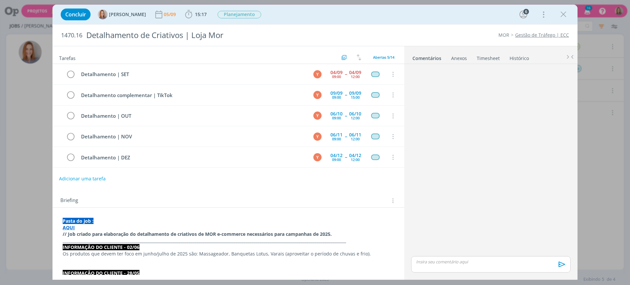
scroll to position [301, 0]
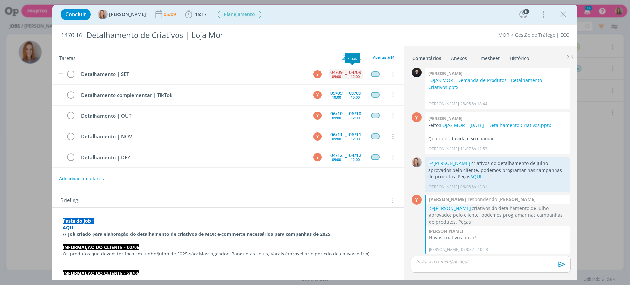
click at [351, 72] on div "04/09" at bounding box center [355, 72] width 12 height 5
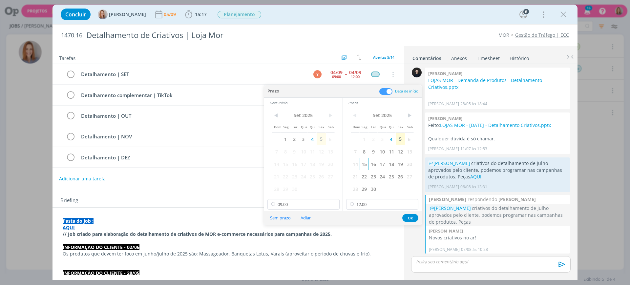
click at [361, 168] on span "15" at bounding box center [364, 164] width 9 height 12
click at [282, 169] on span "15" at bounding box center [285, 164] width 9 height 12
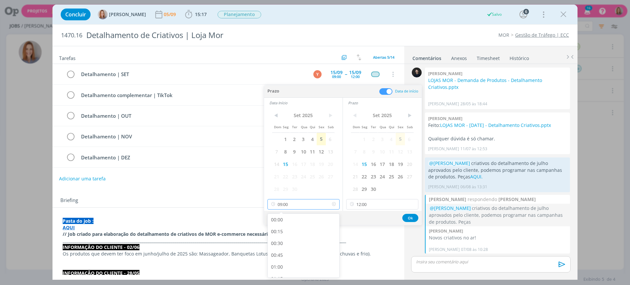
click at [298, 201] on input "09:00" at bounding box center [304, 204] width 72 height 11
click at [295, 249] on div "13:00" at bounding box center [305, 254] width 74 height 12
type input "13:00"
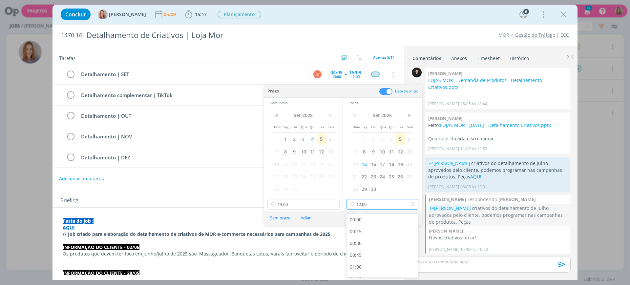
click at [362, 208] on input "12:00" at bounding box center [382, 204] width 72 height 11
click at [359, 243] on div "14:00" at bounding box center [384, 241] width 74 height 12
type input "14:00"
click at [413, 216] on button "Ok" at bounding box center [411, 218] width 16 height 8
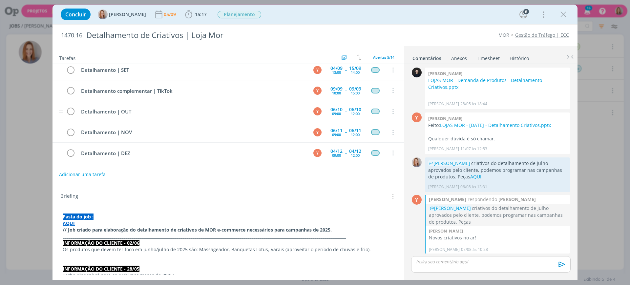
scroll to position [0, 0]
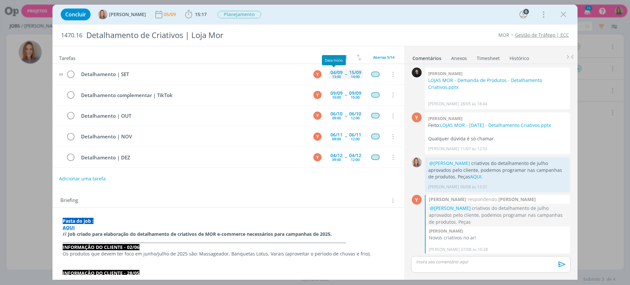
click at [340, 72] on div "04/09" at bounding box center [337, 72] width 12 height 5
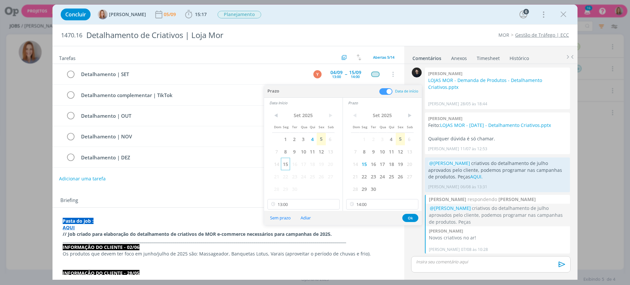
click at [285, 164] on span "15" at bounding box center [285, 164] width 9 height 12
click at [412, 217] on button "Ok" at bounding box center [411, 218] width 16 height 8
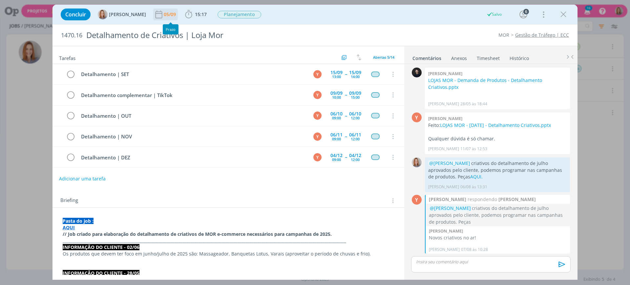
click at [167, 9] on div "05/09" at bounding box center [170, 15] width 13 height 12
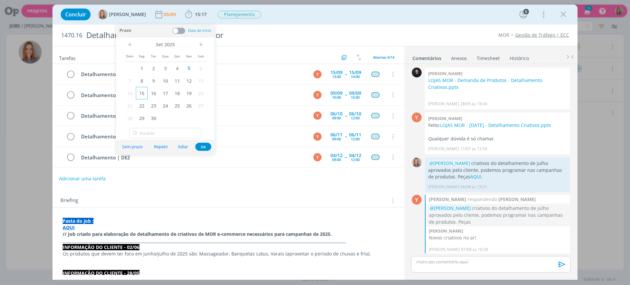
click at [143, 95] on span "15" at bounding box center [142, 93] width 12 height 12
click at [206, 145] on button "Ok" at bounding box center [203, 147] width 16 height 8
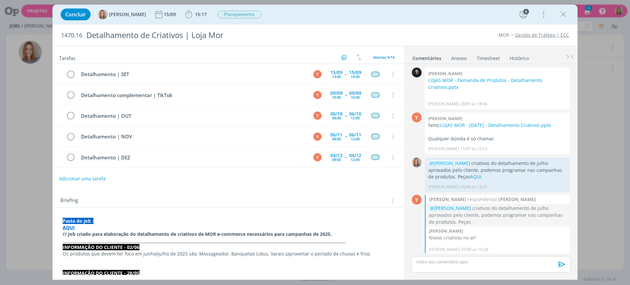
drag, startPoint x: 564, startPoint y: 13, endPoint x: 57, endPoint y: 11, distance: 507.3
click at [564, 13] on icon "dialog" at bounding box center [564, 15] width 10 height 10
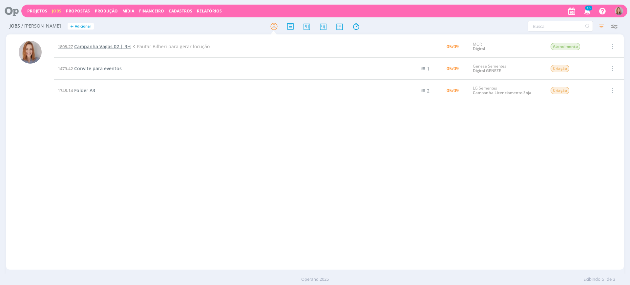
click at [91, 47] on span "Campanha Vagas 02 | RH" at bounding box center [102, 46] width 57 height 6
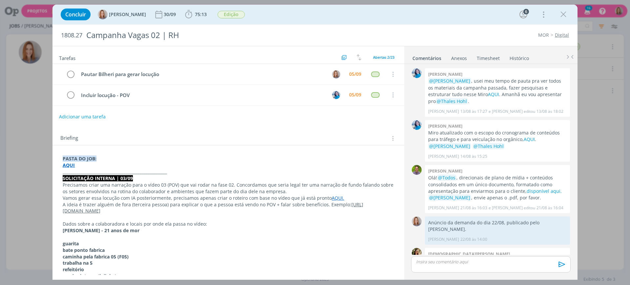
scroll to position [576, 0]
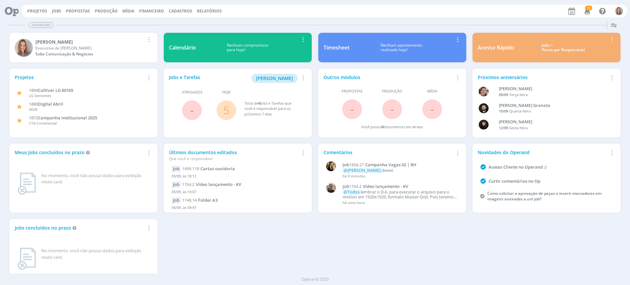
click at [224, 109] on link "5" at bounding box center [227, 110] width 6 height 14
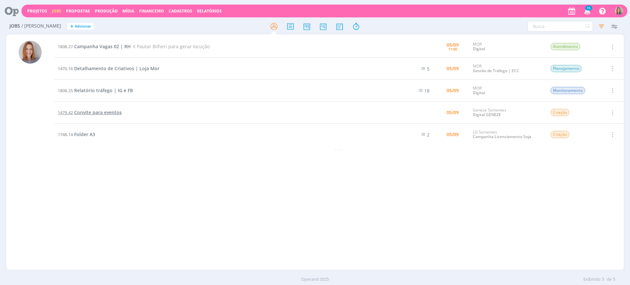
click at [82, 114] on span "Convite para eventos" at bounding box center [98, 112] width 48 height 6
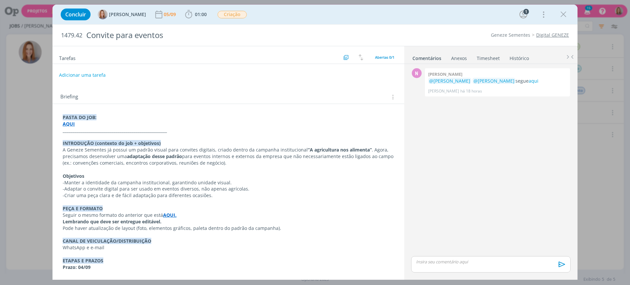
click at [171, 131] on p "_____________________________________________________" at bounding box center [229, 130] width 332 height 7
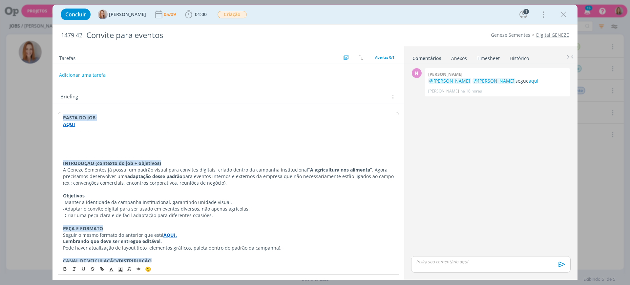
click at [150, 136] on p "dialog" at bounding box center [228, 137] width 331 height 7
click at [122, 138] on p "SOLICITAÇÃO ATENDIMENTO - 05/09" at bounding box center [228, 137] width 331 height 7
click at [118, 271] on icon "dialog" at bounding box center [121, 271] width 6 height 6
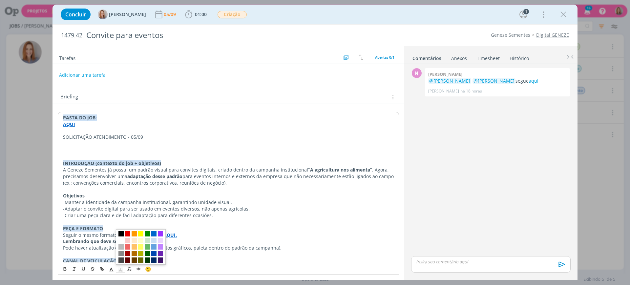
drag, startPoint x: 122, startPoint y: 236, endPoint x: 112, endPoint y: 275, distance: 40.0
click at [122, 236] on span "dialog" at bounding box center [121, 233] width 5 height 5
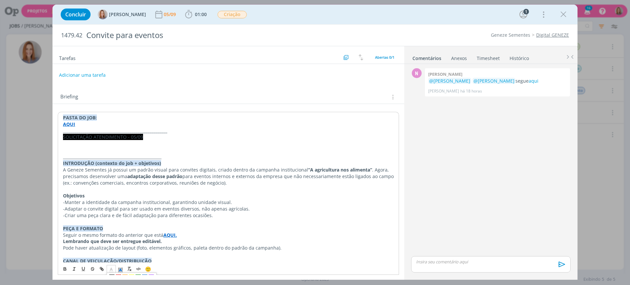
click at [113, 271] on icon "dialog" at bounding box center [111, 271] width 6 height 6
click at [111, 239] on span "dialog" at bounding box center [111, 240] width 5 height 5
click at [68, 266] on button "dialog" at bounding box center [65, 269] width 9 height 8
click at [93, 147] on p "dialog" at bounding box center [228, 150] width 331 height 7
click at [88, 144] on p "dialog" at bounding box center [228, 144] width 331 height 7
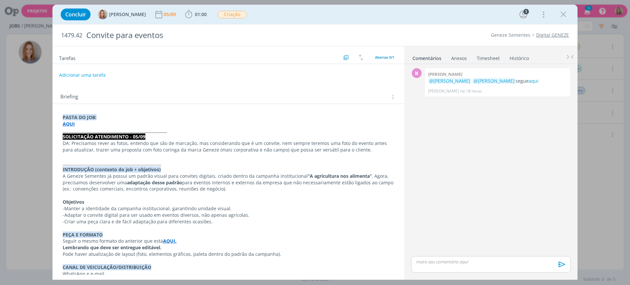
click at [120, 159] on p "dialog" at bounding box center [229, 156] width 332 height 7
click at [124, 154] on p "dialog" at bounding box center [229, 156] width 332 height 7
drag, startPoint x: 71, startPoint y: 144, endPoint x: 57, endPoint y: 144, distance: 13.5
click at [57, 144] on div "PASTA DO JOB: AQUI _____________________________________________________ SOLICI…" at bounding box center [229, 248] width 352 height 289
click at [64, 268] on icon "dialog" at bounding box center [65, 268] width 2 height 1
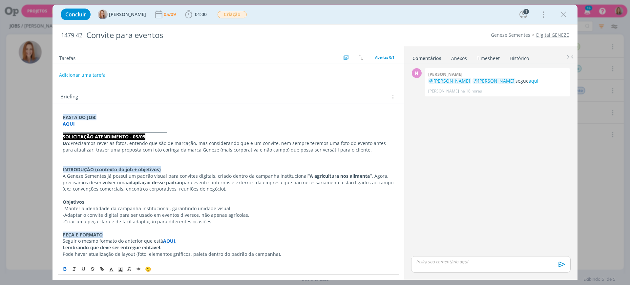
click at [163, 127] on strong "_____________________________________________________" at bounding box center [115, 130] width 104 height 6
click at [88, 142] on p "DA: Precisamos rever as fotos, entendo que são de marcação, mas considerando qu…" at bounding box center [229, 146] width 332 height 13
click at [99, 144] on p "DA: Precisamos rever as fotos, entendo que são de marcação, mas considerando qu…" at bounding box center [229, 146] width 332 height 13
click at [104, 144] on p "DA: Precisamos rever as fotos, entendo que são de marcação, mas considerando qu…" at bounding box center [229, 146] width 332 height 13
click at [185, 145] on p "DA: Precisamos rever as fotos, entendo que são de marcação, mas considerando qu…" at bounding box center [229, 146] width 332 height 13
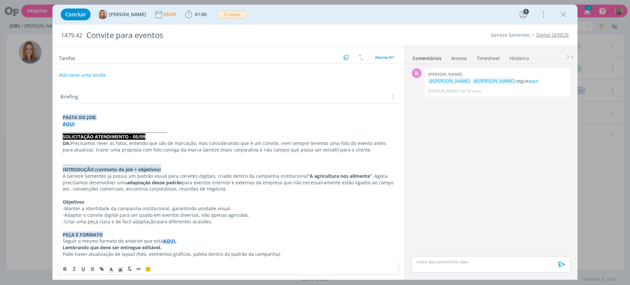
click at [202, 145] on p "DA: Precisamos rever as fotos, entendo que são de marcação, mas considerando qu…" at bounding box center [229, 146] width 332 height 13
click at [224, 148] on p "DA: Precisamos rever as fotos, entendo que são de marcação, mas considerando qu…" at bounding box center [229, 146] width 332 height 13
drag, startPoint x: 272, startPoint y: 150, endPoint x: 277, endPoint y: 149, distance: 4.9
click at [273, 150] on p "DA: Precisamos rever as fotos, entendo que são de marcação, mas considerando qu…" at bounding box center [229, 146] width 332 height 13
click at [311, 153] on p "DA: Precisamos rever as fotos, entendo que são de marcação, mas considerando qu…" at bounding box center [229, 146] width 332 height 13
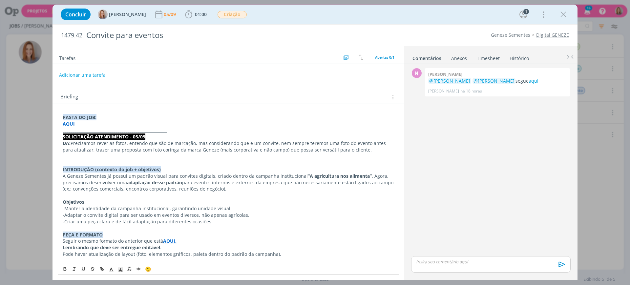
click at [361, 150] on p "DA: Precisamos rever as fotos, entendo que são de marcação, mas considerando qu…" at bounding box center [229, 146] width 332 height 13
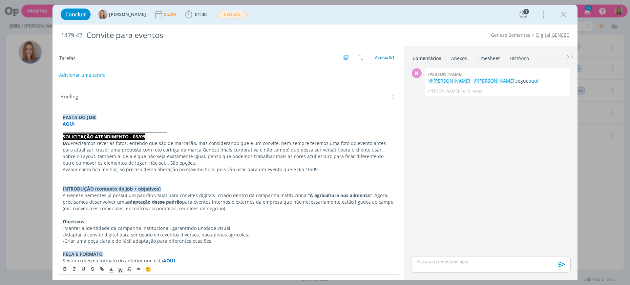
click at [191, 176] on p "dialog" at bounding box center [229, 176] width 332 height 7
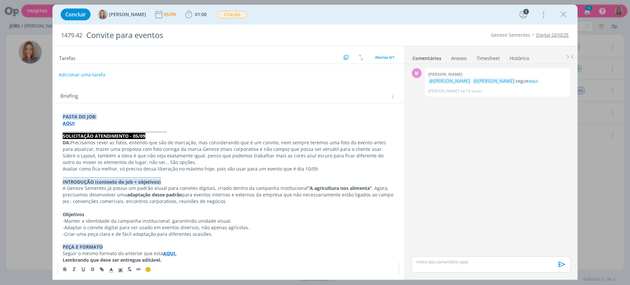
click at [88, 75] on button "Adicionar uma tarefa" at bounding box center [82, 74] width 47 height 11
click at [102, 77] on input "dialog" at bounding box center [185, 74] width 242 height 9
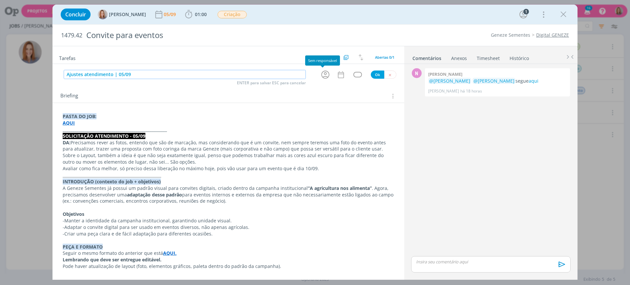
click at [320, 76] on icon "dialog" at bounding box center [325, 75] width 10 height 10
type input "Ajustes atendimento | 05/09"
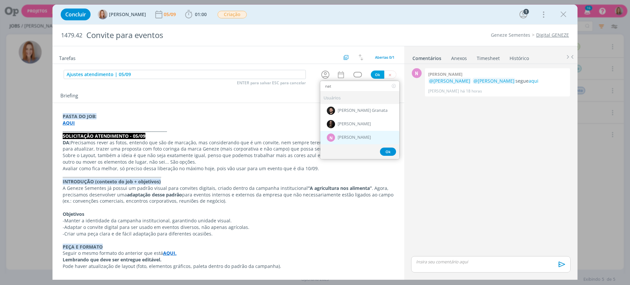
type input "nat"
click at [356, 134] on div "N Nathan Grellet" at bounding box center [359, 137] width 79 height 13
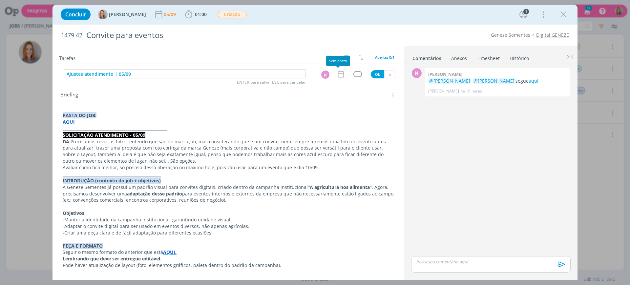
click at [340, 72] on icon "dialog" at bounding box center [341, 74] width 6 height 7
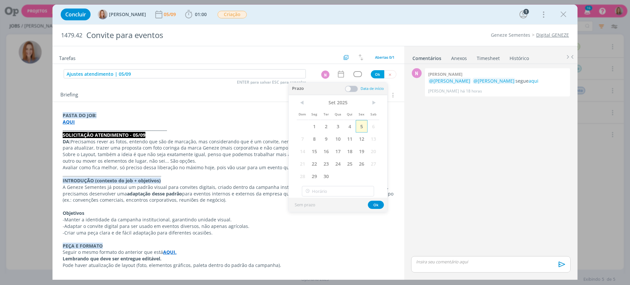
click at [366, 125] on span "5" at bounding box center [362, 126] width 12 height 12
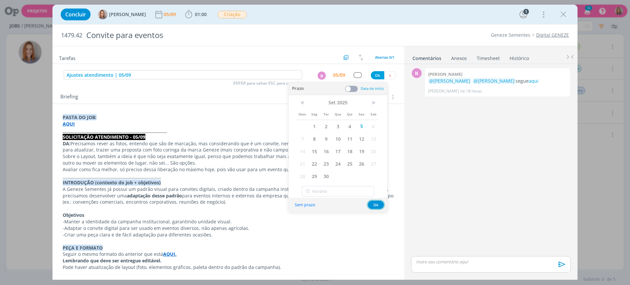
click at [373, 205] on button "Ok" at bounding box center [376, 205] width 16 height 8
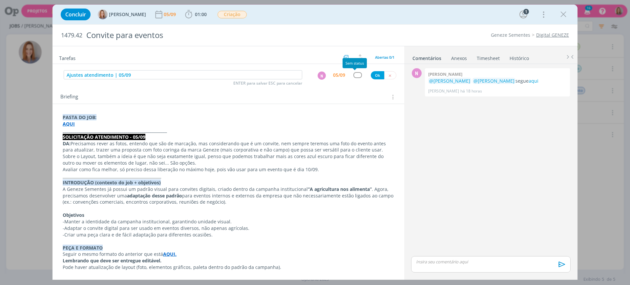
click at [354, 72] on div "dialog" at bounding box center [358, 75] width 8 height 6
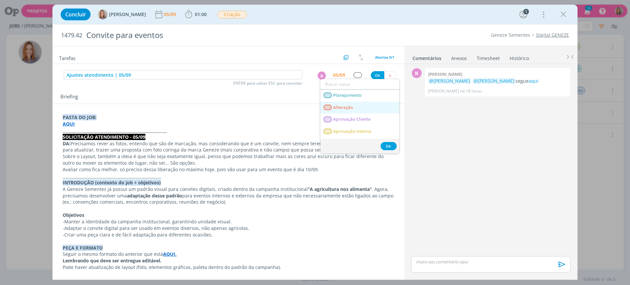
click at [350, 110] on link "Alteração" at bounding box center [359, 108] width 79 height 12
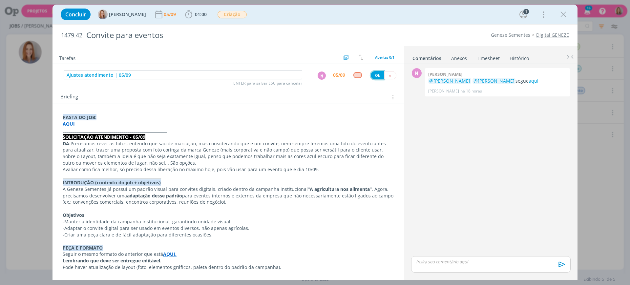
click at [375, 75] on button "Ok" at bounding box center [377, 75] width 13 height 8
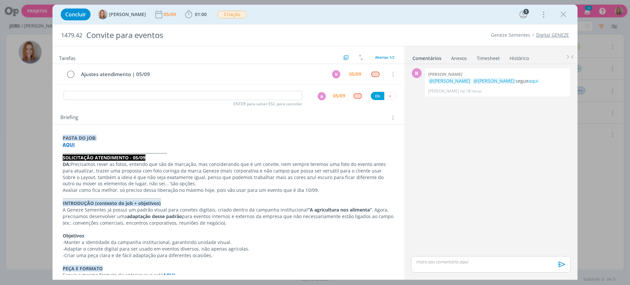
click at [320, 107] on div "Briefing Briefings Predefinidos Versões do Briefing Ver Briefing do Projeto" at bounding box center [229, 116] width 352 height 18
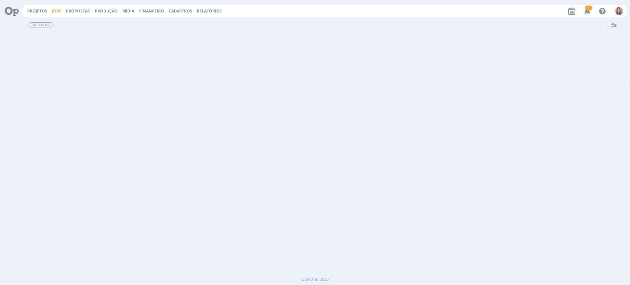
click at [57, 11] on link "Jobs" at bounding box center [57, 11] width 10 height 6
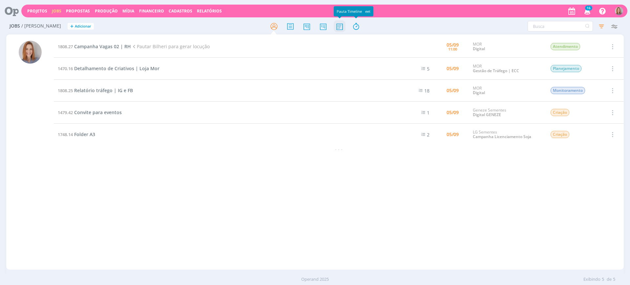
click at [338, 27] on icon at bounding box center [340, 26] width 12 height 13
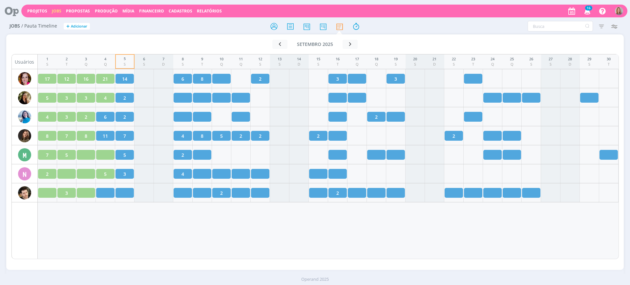
click at [236, 240] on div "1 S 2 T 3 Q 4 Q 5 S 6 S 7 D 8 S 9 T 10 Q 11 Q 12 S 13 S 14 D 15 S 16 T 17 Q 18 …" at bounding box center [328, 156] width 581 height 205
click at [138, 233] on div "1 S 2 T 3 Q 4 Q 5 S 6 S 7 D 8 S 9 T 10 Q 11 Q 12 S 13 S 14 D 15 S 16 T 17 Q 18 …" at bounding box center [328, 156] width 581 height 205
click at [616, 24] on icon "button" at bounding box center [614, 26] width 12 height 12
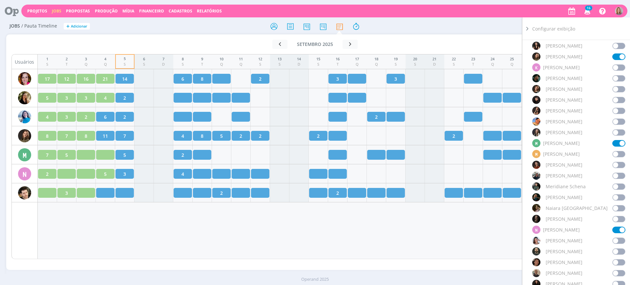
scroll to position [581, 0]
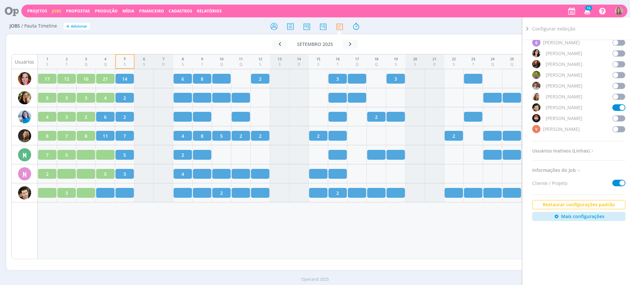
click at [615, 126] on span at bounding box center [619, 129] width 13 height 7
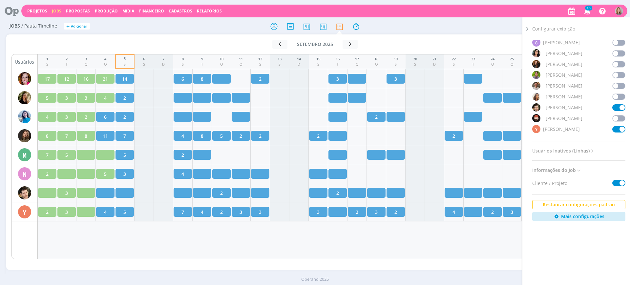
click at [475, 264] on div "Ir para mês atual [DATE] < 2025 > Janeiro Fevereiro Março Abril Maio Junho Julh…" at bounding box center [315, 152] width 618 height 236
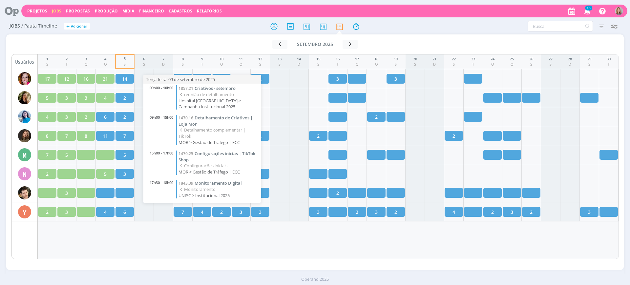
scroll to position [3, 0]
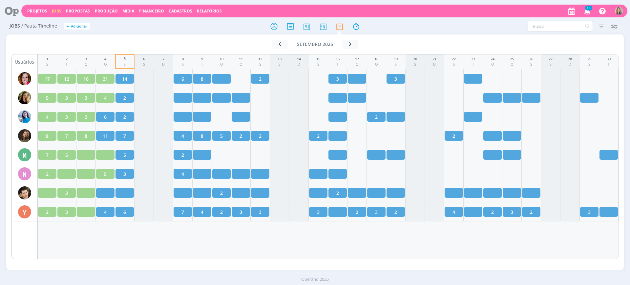
drag, startPoint x: 212, startPoint y: 249, endPoint x: 211, endPoint y: 245, distance: 4.0
click at [212, 249] on div "1 S 2 T 3 Q 4 Q 5 S 6 S 7 D 8 S 9 T 10 Q 11 Q 12 S 13 S 14 D 15 S 16 T 17 Q 18 …" at bounding box center [328, 156] width 581 height 205
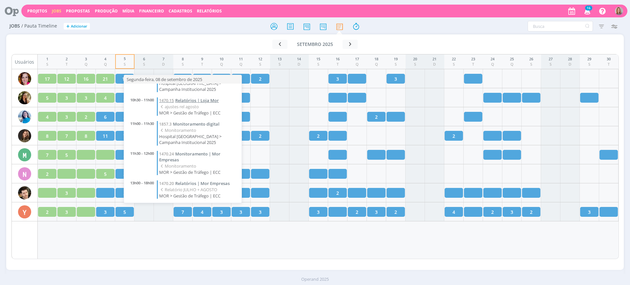
scroll to position [68, 0]
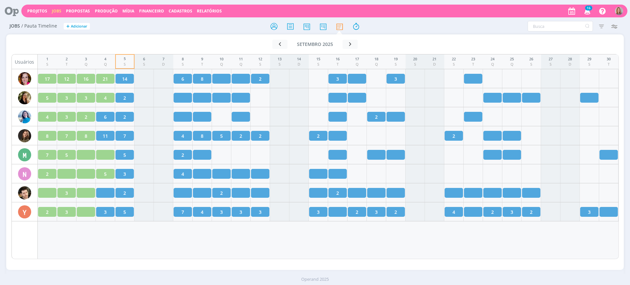
click at [301, 238] on div "1 S 2 T 3 Q 4 Q 5 S 6 S 7 D 8 S 9 T 10 Q 11 Q 12 S 13 S 14 D 15 S 16 T 17 Q 18 …" at bounding box center [328, 156] width 581 height 205
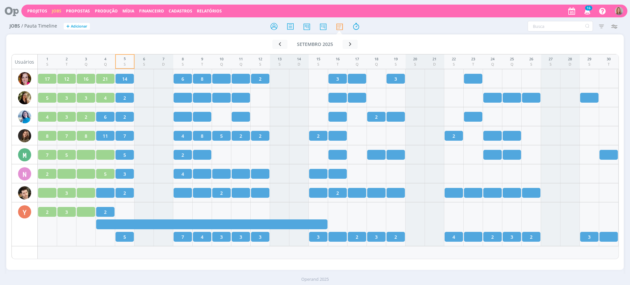
click at [8, 13] on icon at bounding box center [9, 11] width 13 height 13
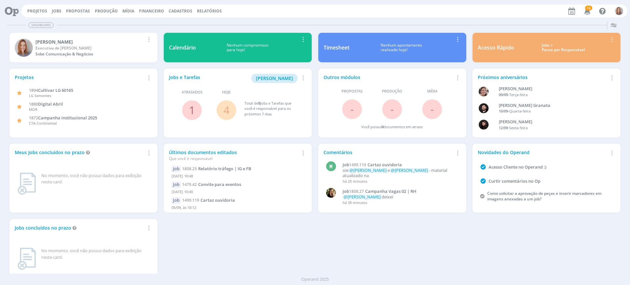
click at [192, 117] on link "1" at bounding box center [192, 110] width 6 height 14
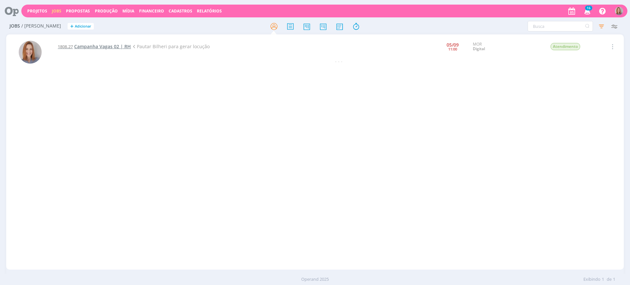
click at [106, 48] on span "Campanha Vagas 02 | RH" at bounding box center [102, 46] width 57 height 6
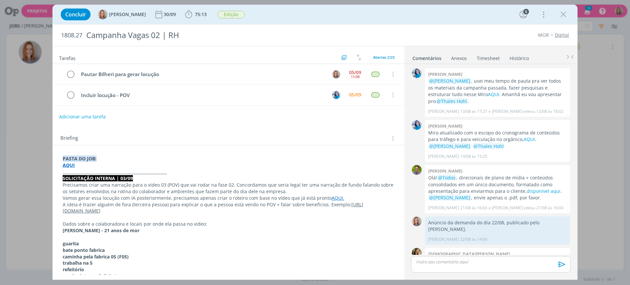
scroll to position [576, 0]
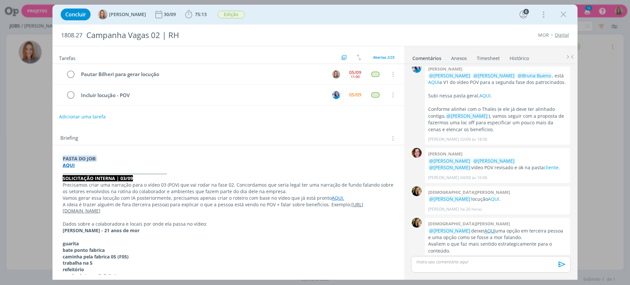
click at [492, 228] on link "AQUI" at bounding box center [490, 231] width 11 height 6
click at [359, 70] on div "[DATE] 11:00" at bounding box center [355, 74] width 15 height 14
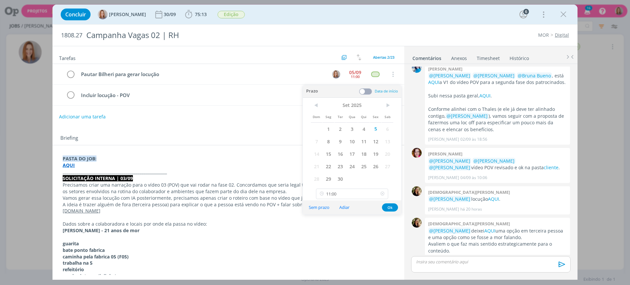
click at [382, 193] on icon at bounding box center [383, 194] width 8 height 11
click at [389, 210] on button "Ok" at bounding box center [390, 208] width 16 height 8
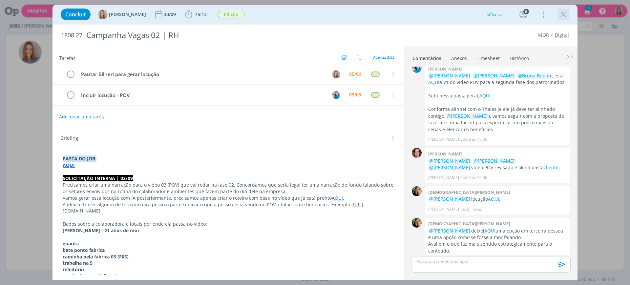
click at [562, 11] on icon "dialog" at bounding box center [564, 15] width 10 height 10
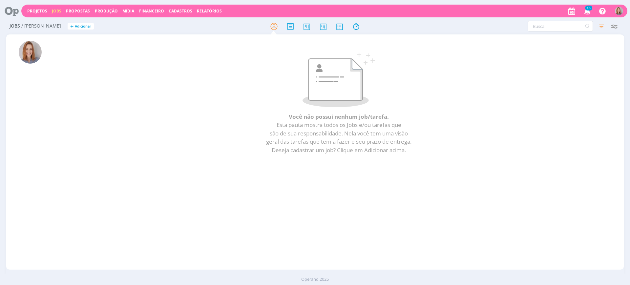
click at [12, 9] on icon at bounding box center [9, 11] width 13 height 13
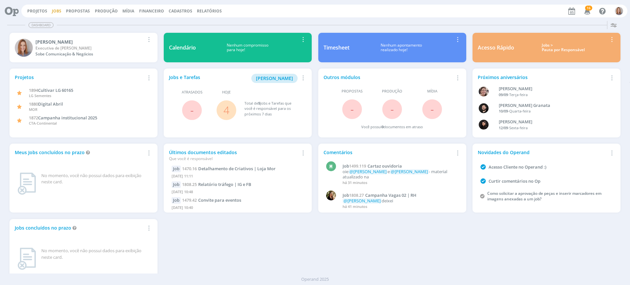
click at [52, 9] on link "Jobs" at bounding box center [57, 11] width 10 height 6
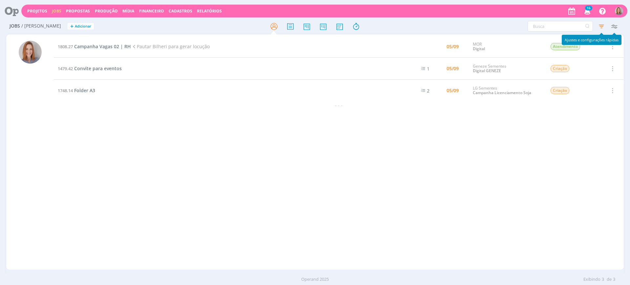
click at [614, 25] on icon "button" at bounding box center [614, 26] width 12 height 12
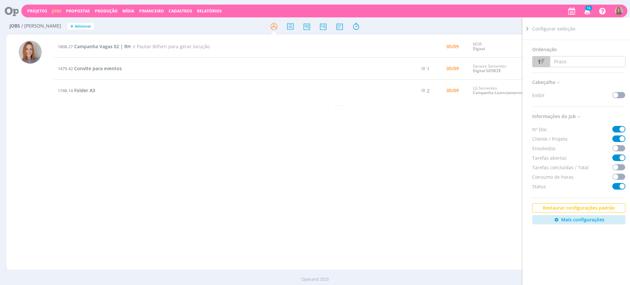
drag, startPoint x: 390, startPoint y: 164, endPoint x: 318, endPoint y: 61, distance: 125.9
click at [376, 143] on div "1808.27 Campanha Vagas 02 | RH Pautar Bilheri para gerar locução 05/09 MOR Digi…" at bounding box center [339, 152] width 570 height 233
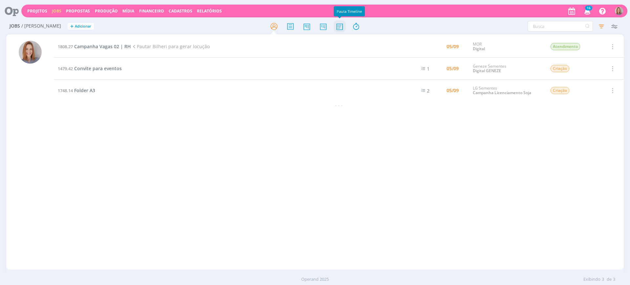
click at [336, 27] on icon at bounding box center [340, 26] width 12 height 13
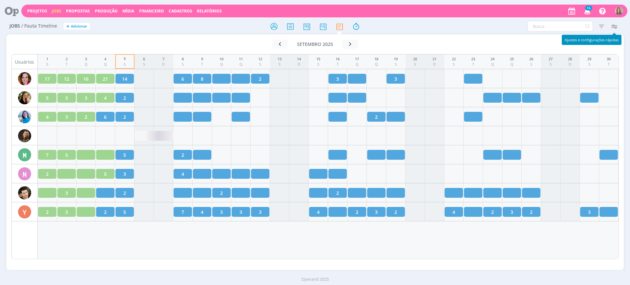
click at [614, 26] on icon "button" at bounding box center [614, 26] width 12 height 12
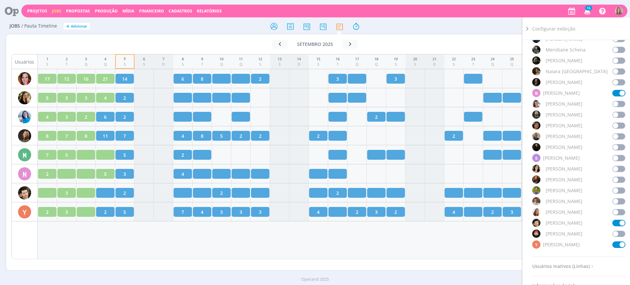
scroll to position [458, 0]
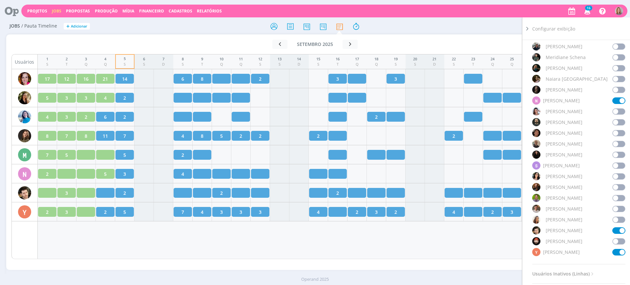
click at [619, 253] on span at bounding box center [619, 252] width 13 height 7
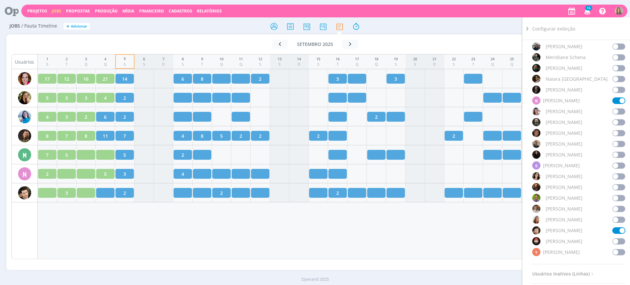
click at [621, 229] on span at bounding box center [619, 231] width 13 height 7
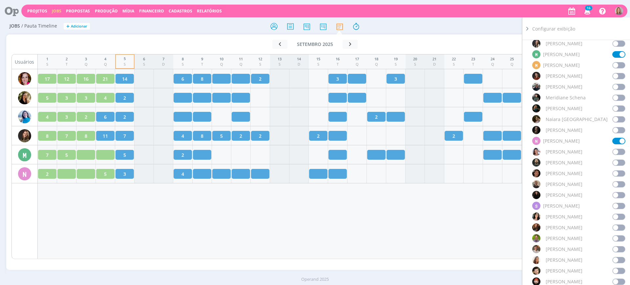
scroll to position [417, 0]
click at [616, 186] on span at bounding box center [619, 185] width 13 height 7
click at [363, 207] on div "1 S 2 T 3 Q 4 Q 5 S 6 S 7 D 8 S 9 T 10 Q 11 Q 12 S 13 S 14 D 15 S 16 T 17 Q 18 …" at bounding box center [328, 156] width 581 height 205
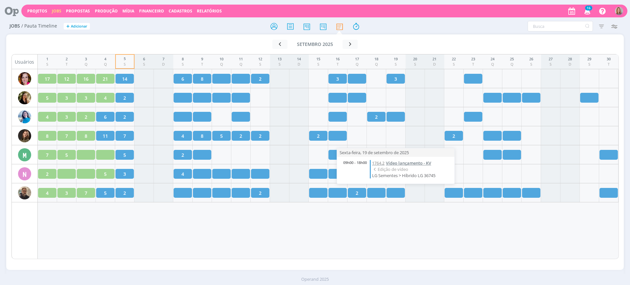
click at [403, 163] on span "Vídeo lançamento - KV" at bounding box center [408, 163] width 45 height 6
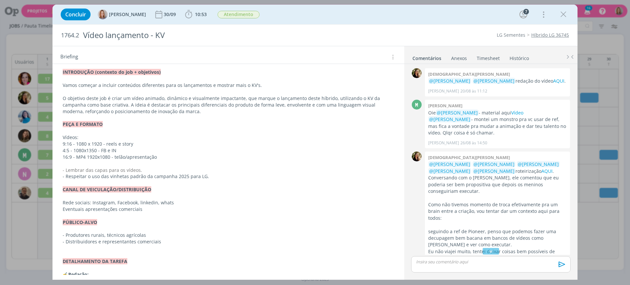
scroll to position [164, 0]
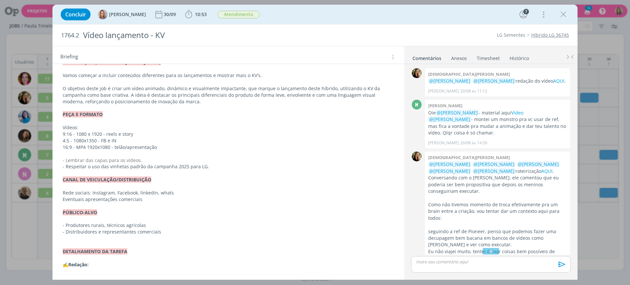
click at [62, 133] on div "PASTA DO JOB: AQUI _____________________________________________________ INTROD…" at bounding box center [228, 232] width 341 height 403
drag, startPoint x: 62, startPoint y: 134, endPoint x: 137, endPoint y: 142, distance: 75.6
click at [132, 136] on div "PASTA DO JOB: AQUI _____________________________________________________ INTROD…" at bounding box center [228, 232] width 341 height 403
click at [135, 142] on p "4:5 - 1080x1350 - FB e IN" at bounding box center [228, 141] width 331 height 7
drag, startPoint x: 119, startPoint y: 141, endPoint x: 59, endPoint y: 146, distance: 60.0
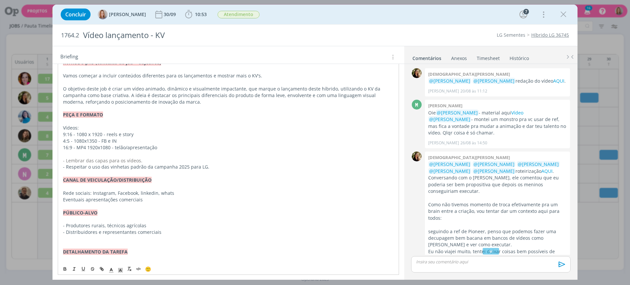
click at [59, 146] on div "PASTA DO JOB: AQUI _____________________________________________________ INTROD…" at bounding box center [228, 232] width 341 height 403
click at [79, 152] on p "dialog" at bounding box center [228, 154] width 331 height 7
drag, startPoint x: 78, startPoint y: 145, endPoint x: 120, endPoint y: 144, distance: 41.7
click at [120, 144] on p "16:9 - MP4 1920x1080 - telão/apresentação" at bounding box center [228, 147] width 331 height 7
click at [156, 139] on p "4:5 - 1080x1350 - FB e IN" at bounding box center [228, 141] width 331 height 7
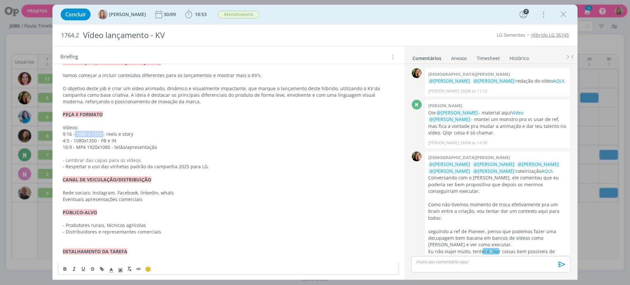
drag, startPoint x: 75, startPoint y: 134, endPoint x: 103, endPoint y: 137, distance: 28.1
click at [103, 137] on p "9:16 - 1080 x 1920 - reels e story" at bounding box center [229, 134] width 332 height 7
drag, startPoint x: 75, startPoint y: 140, endPoint x: 101, endPoint y: 140, distance: 26.3
click at [101, 140] on p "4:5 - 1080x1350 - FB e IN" at bounding box center [229, 141] width 332 height 7
click at [100, 146] on p "16:9 - MP4 1920x1080 - telão/apresentação" at bounding box center [229, 147] width 332 height 7
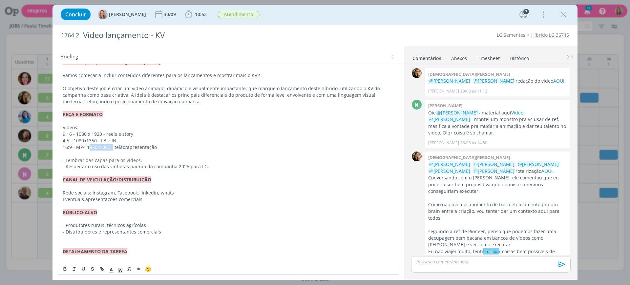
drag, startPoint x: 90, startPoint y: 149, endPoint x: 113, endPoint y: 146, distance: 23.2
click at [113, 146] on p "16:9 - MP4 1920x1080 - telão/apresentação" at bounding box center [229, 147] width 332 height 7
click at [194, 123] on p "dialog" at bounding box center [229, 121] width 332 height 7
click at [84, 137] on p "9:16 - 1080 x 1920 - reels e story" at bounding box center [229, 134] width 332 height 7
click at [126, 137] on p "9:16 - 1080 x 1920 - reels e story" at bounding box center [229, 134] width 332 height 7
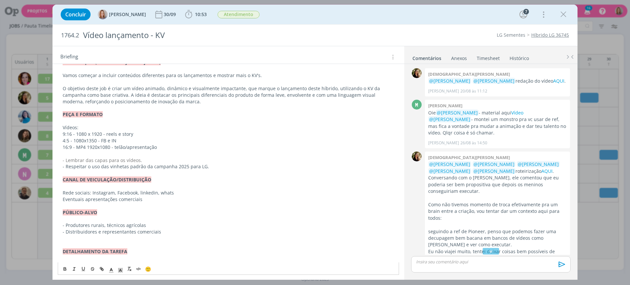
click at [124, 143] on p "4:5 - 1080x1350 - FB e IN" at bounding box center [229, 141] width 332 height 7
drag, startPoint x: 88, startPoint y: 141, endPoint x: 123, endPoint y: 141, distance: 34.8
click at [123, 141] on p "4:5 - 1080x1350 - FB e IN" at bounding box center [229, 141] width 332 height 7
click at [134, 138] on p "4:5 - 1080x1350 - FB e IN" at bounding box center [229, 141] width 332 height 7
click at [86, 129] on p "Vídeos:" at bounding box center [229, 127] width 332 height 7
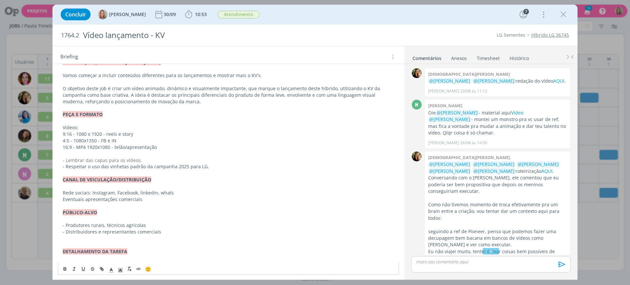
click at [111, 136] on p "9:16 - 1080 x 1920 - reels e story" at bounding box center [229, 134] width 332 height 7
click at [111, 142] on p "4:5 - 1080x1350 - FB e IN" at bounding box center [229, 141] width 332 height 7
click at [119, 141] on p "4:5 - 1080x1350 - FB e IN" at bounding box center [229, 141] width 332 height 7
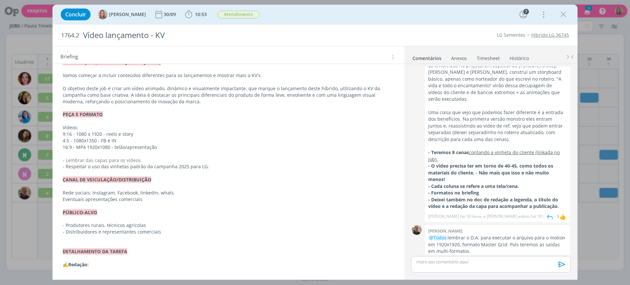
scroll to position [77, 0]
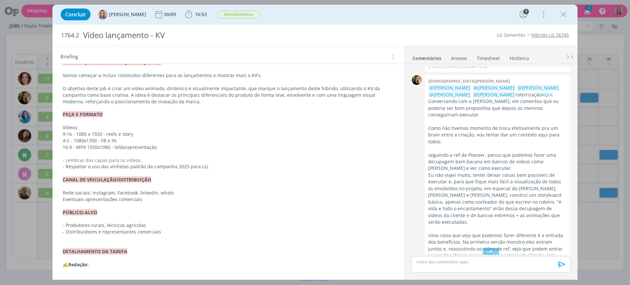
click at [511, 104] on p "@[PERSON_NAME] @[PERSON_NAME] @[PERSON_NAME] @[PERSON_NAME] @[PERSON_NAME] rote…" at bounding box center [497, 101] width 139 height 33
drag, startPoint x: 445, startPoint y: 121, endPoint x: 452, endPoint y: 123, distance: 7.6
click at [452, 125] on p "Como não tivemos momento de troca efetivamente pra um brain entre a criação, vo…" at bounding box center [497, 135] width 139 height 20
click at [472, 125] on p "Como não tivemos momento de troca efetivamente pra um brain entre a criação, vo…" at bounding box center [497, 135] width 139 height 20
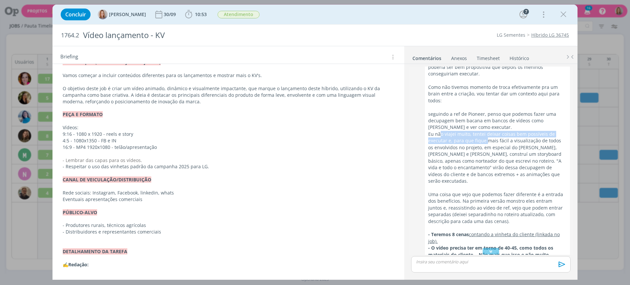
drag, startPoint x: 441, startPoint y: 130, endPoint x: 480, endPoint y: 134, distance: 38.7
click at [480, 134] on p "Eu não viajei muito, tentei deixar coisas bem possíveis de executar e, para que…" at bounding box center [497, 158] width 139 height 54
click at [507, 147] on p "Eu não viajei muito, tentei deixar coisas bem possíveis de executar e, para que…" at bounding box center [497, 158] width 139 height 54
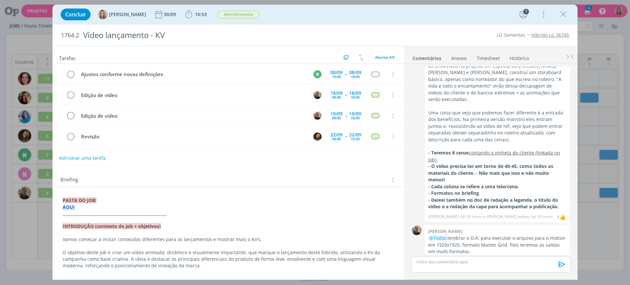
scroll to position [200, 0]
click at [451, 235] on p "@Todos lembrar o D.A. para executar o arquivo para o motion em 1920x1920, forma…" at bounding box center [497, 245] width 139 height 20
drag, startPoint x: 444, startPoint y: 224, endPoint x: 466, endPoint y: 221, distance: 21.5
click at [466, 235] on p "@Todos lembrar o D.A. para executar o arquivo para o motion em 1920x1920, forma…" at bounding box center [497, 245] width 139 height 20
drag, startPoint x: 472, startPoint y: 222, endPoint x: 489, endPoint y: 224, distance: 17.1
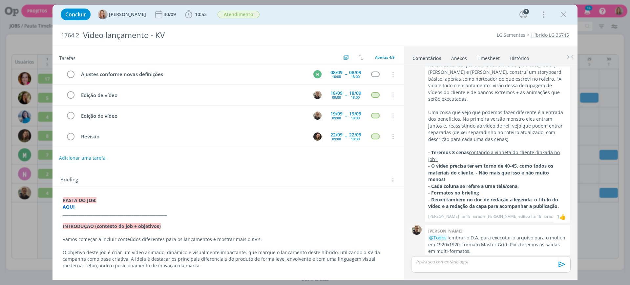
click at [472, 235] on p "@Todos lembrar o D.A. para executar o arquivo para o motion em 1920x1920, forma…" at bounding box center [497, 245] width 139 height 20
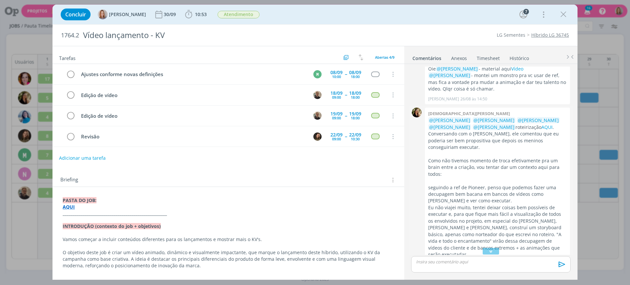
scroll to position [35, 0]
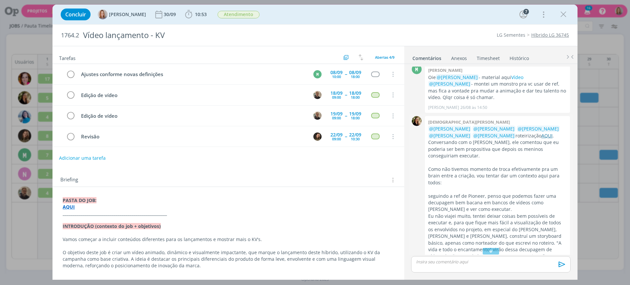
click at [542, 134] on link "AQUI" at bounding box center [547, 136] width 11 height 6
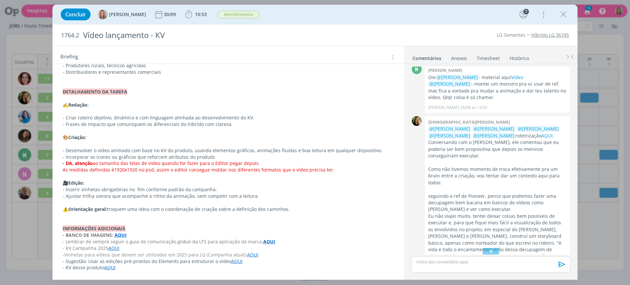
scroll to position [325, 0]
click at [113, 269] on link "AQUI" at bounding box center [109, 267] width 11 height 6
click at [120, 254] on link "[URL][DOMAIN_NAME]" at bounding box center [106, 254] width 50 height 9
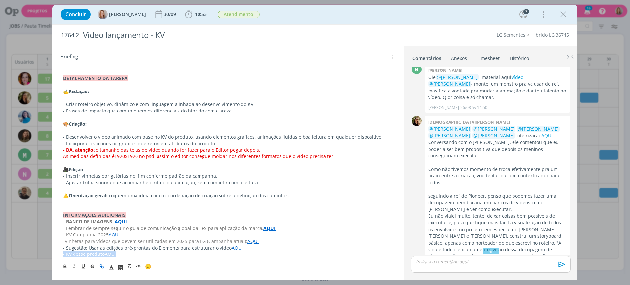
drag, startPoint x: 63, startPoint y: 256, endPoint x: 121, endPoint y: 261, distance: 59.0
click at [121, 261] on div "PASTA DO JOB: AQUI _____________________________________________________ INTROD…" at bounding box center [228, 64] width 341 height 415
click at [127, 255] on p "- KV desse produto AQUI" at bounding box center [228, 254] width 331 height 7
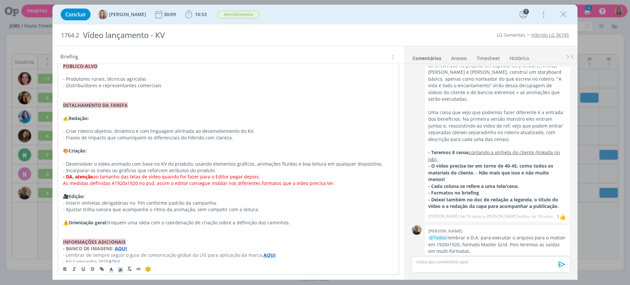
scroll to position [310, 0]
click at [91, 159] on p "dialog" at bounding box center [228, 158] width 331 height 7
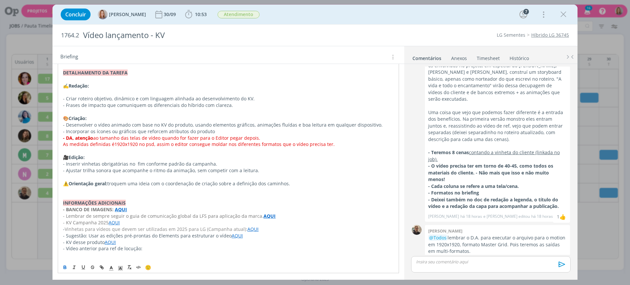
scroll to position [344, 0]
click at [237, 230] on span "Vinhetas para vídeos que devem ser utilizadas em 2025 para LG (Campanha atual):" at bounding box center [156, 228] width 183 height 6
click at [181, 240] on p "- KV desse produto AQUI" at bounding box center [228, 241] width 331 height 7
click at [194, 238] on p "- KV desse produto AQUI" at bounding box center [228, 241] width 331 height 7
click at [213, 239] on p "- KV desse produto AQUI" at bounding box center [228, 241] width 331 height 7
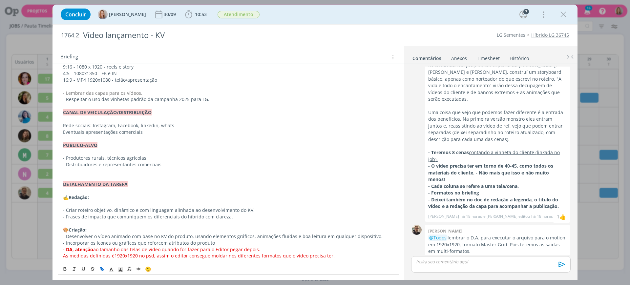
scroll to position [221, 0]
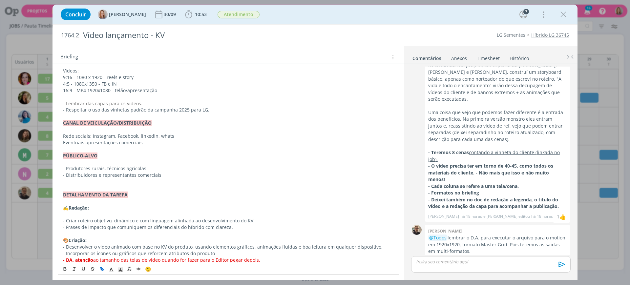
click at [84, 202] on p "dialog" at bounding box center [228, 201] width 331 height 7
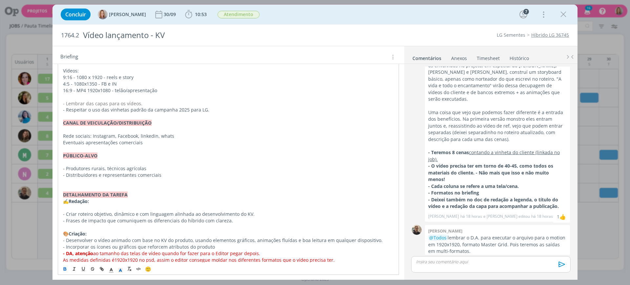
click at [97, 162] on p "dialog" at bounding box center [228, 162] width 331 height 7
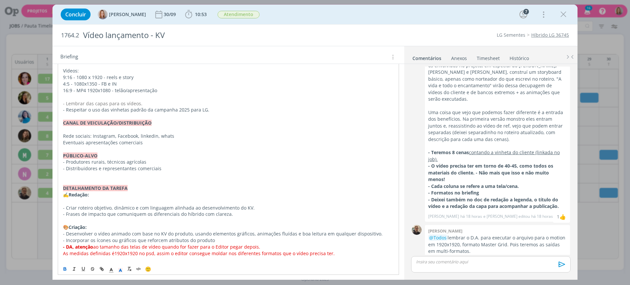
click at [111, 130] on p "dialog" at bounding box center [228, 129] width 331 height 7
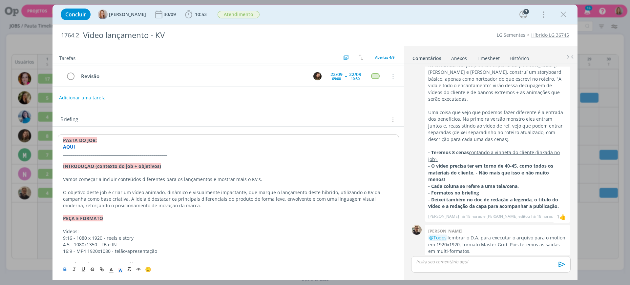
scroll to position [57, 0]
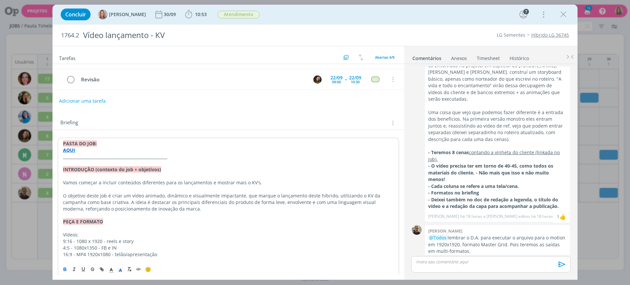
click at [77, 225] on p "dialog" at bounding box center [228, 228] width 331 height 7
click at [80, 178] on p "dialog" at bounding box center [228, 176] width 331 height 7
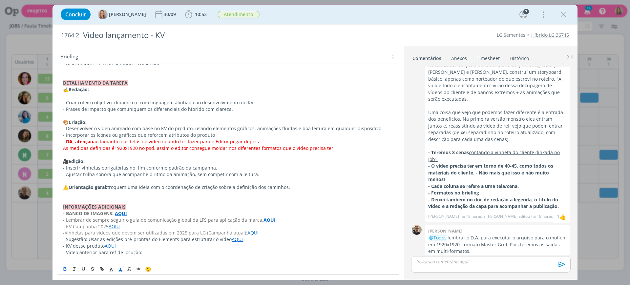
scroll to position [312, 0]
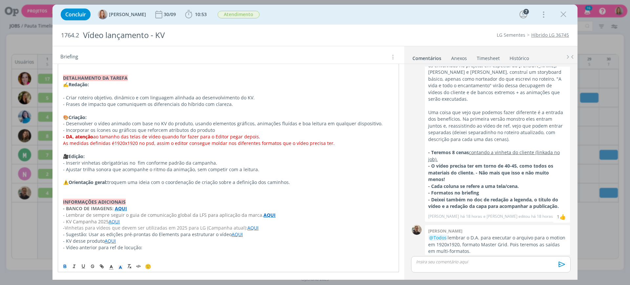
drag, startPoint x: 148, startPoint y: 252, endPoint x: 151, endPoint y: 250, distance: 4.1
click at [148, 252] on p "dialog" at bounding box center [228, 254] width 331 height 7
click at [146, 247] on p "- Vídeo anterior para ref de locução:" at bounding box center [229, 248] width 332 height 7
drag, startPoint x: 156, startPoint y: 248, endPoint x: 142, endPoint y: 246, distance: 14.3
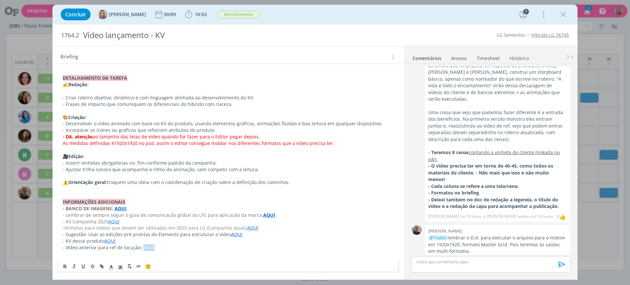
click at [142, 246] on p "- Vídeo anterior para ref de locução: AQUI" at bounding box center [229, 248] width 332 height 7
click at [101, 267] on icon "dialog" at bounding box center [101, 266] width 5 height 5
paste input "https://sobeae.sharepoint.com/:v:/s/SOBEAE/EdCn31qNJEJEtgq1OTiitkUByctQk0yE-iIi…"
type input "https://sobeae.sharepoint.com/:v:/s/SOBEAE/EdCn31qNJEJEtgq1OTiitkUByctQk0yE-iIi…"
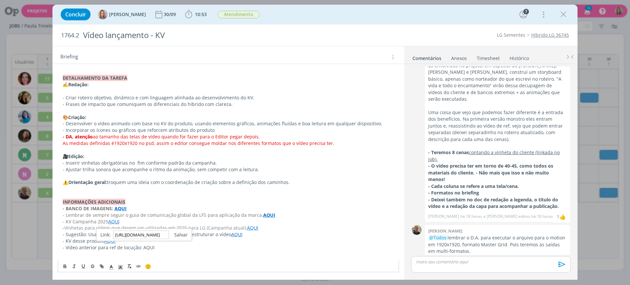
scroll to position [0, 0]
click at [179, 232] on link "dialog" at bounding box center [178, 235] width 19 height 6
click at [167, 252] on p "dialog" at bounding box center [229, 254] width 332 height 7
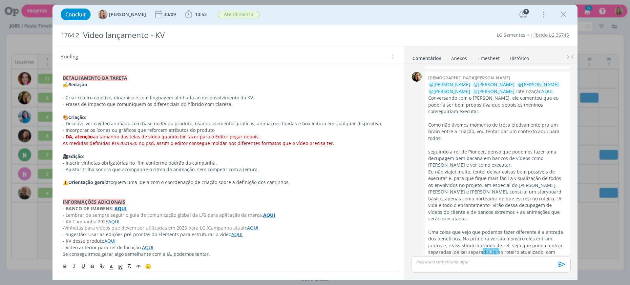
scroll to position [77, 0]
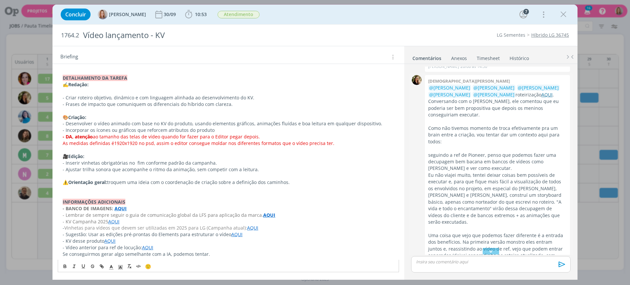
click at [542, 97] on link "AQUI" at bounding box center [547, 95] width 11 height 6
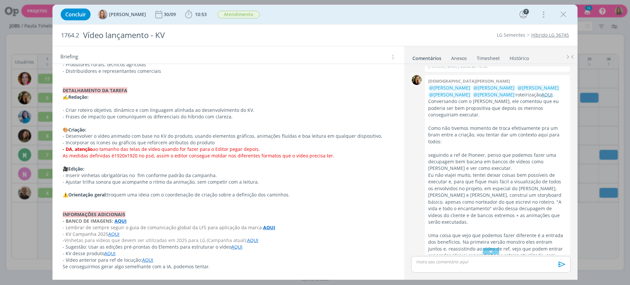
scroll to position [299, 0]
click at [253, 163] on p "dialog" at bounding box center [229, 162] width 332 height 7
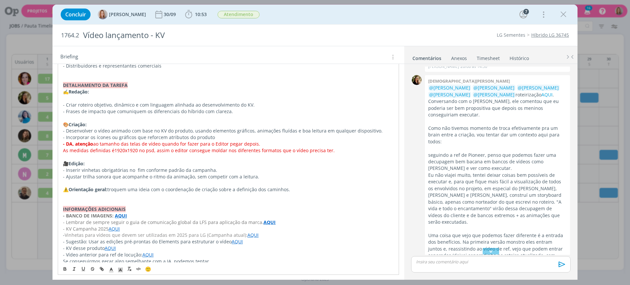
scroll to position [312, 0]
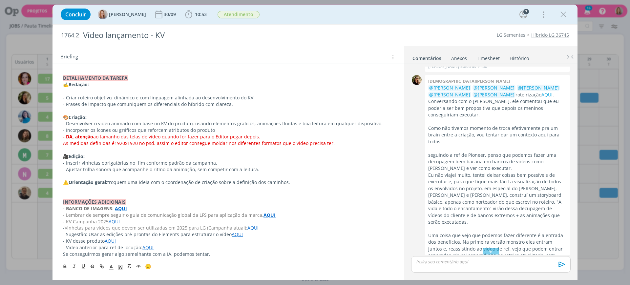
click at [148, 247] on link "AQUI" at bounding box center [148, 248] width 11 height 6
click at [152, 234] on link "https://sobeae.sharepoint.com/:v:/s/SOBEAE/EdCn31qNJEJEtgq1OTiitkUByctQk0yE-iIi…" at bounding box center [127, 235] width 50 height 9
click at [294, 159] on p "🎥Edição:" at bounding box center [228, 156] width 331 height 7
click at [81, 90] on p "dialog" at bounding box center [228, 91] width 331 height 7
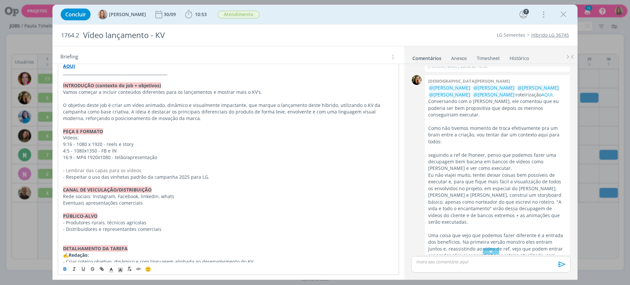
scroll to position [164, 0]
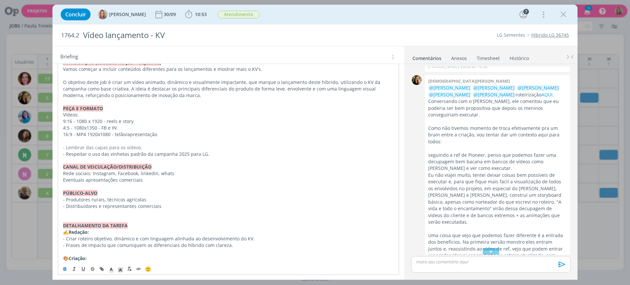
click at [182, 119] on p "9:16 - 1080 x 1920 - reels e story" at bounding box center [228, 121] width 331 height 7
click at [182, 125] on p "4:5 - 1080x1350 - FB e IN" at bounding box center [228, 128] width 331 height 7
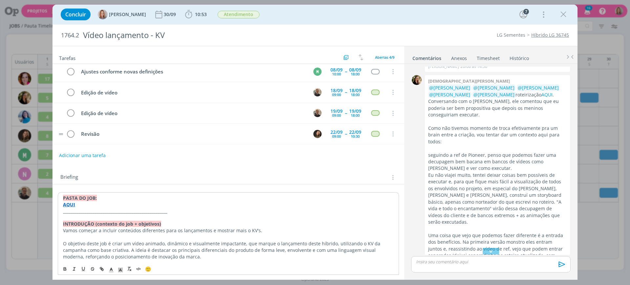
scroll to position [0, 0]
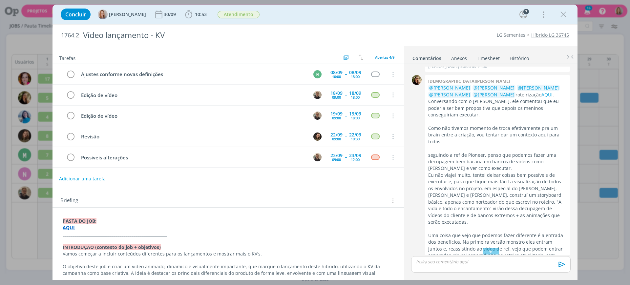
click at [570, 17] on div "Concluir Amanda Oliveira 30/09 10:53 Iniciar Apontar Data * 05/09/2025 Horas * …" at bounding box center [314, 15] width 515 height 16
click at [560, 12] on icon "dialog" at bounding box center [564, 15] width 10 height 10
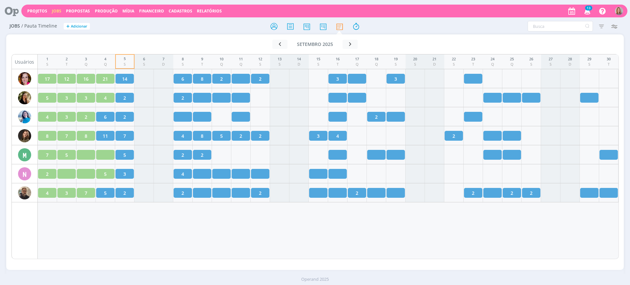
click at [211, 237] on div "1 S 2 T 3 Q 4 Q 5 S 6 S 7 D 8 S 9 T 10 Q 11 Q 12 S 13 S 14 D 15 S 16 T 17 Q 18 …" at bounding box center [328, 156] width 581 height 205
click at [208, 13] on link "Relatórios" at bounding box center [209, 11] width 25 height 6
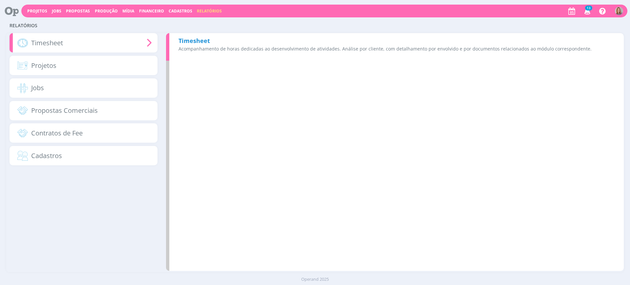
click at [207, 38] on b "Timesheet" at bounding box center [195, 41] width 32 height 8
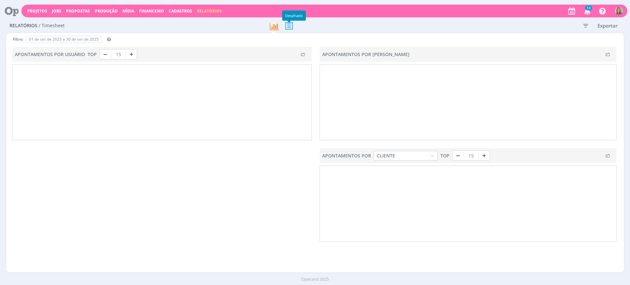
click at [291, 26] on icon at bounding box center [289, 25] width 14 height 13
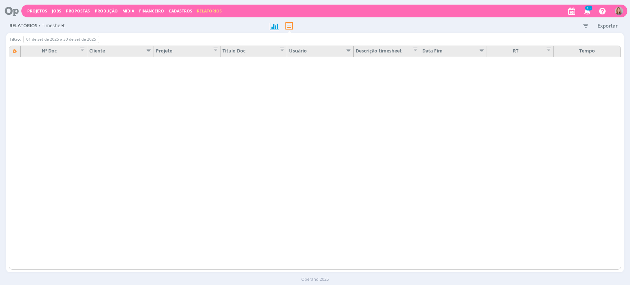
click at [589, 26] on icon "button" at bounding box center [586, 26] width 12 height 12
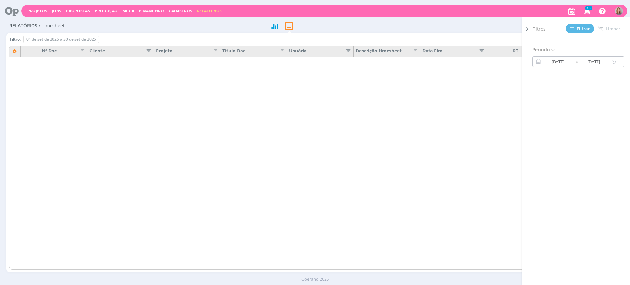
type input "01/05/2025"
type input "31/05/2025"
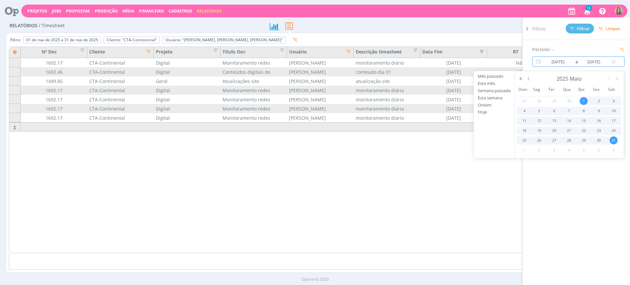
click at [569, 62] on input "01/05/2025" at bounding box center [559, 62] width 32 height 8
click at [496, 75] on button "Mês passado" at bounding box center [494, 76] width 41 height 7
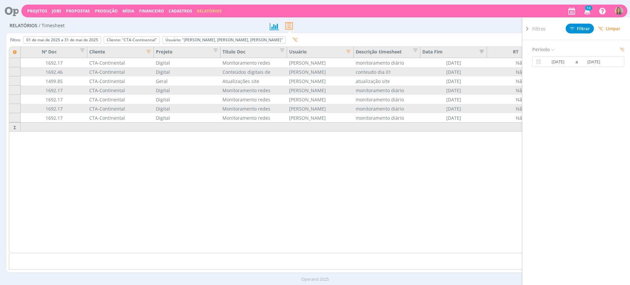
type input "01/08/2025"
type input "31/08/2025"
click at [581, 32] on button "Filtrar" at bounding box center [580, 29] width 28 height 10
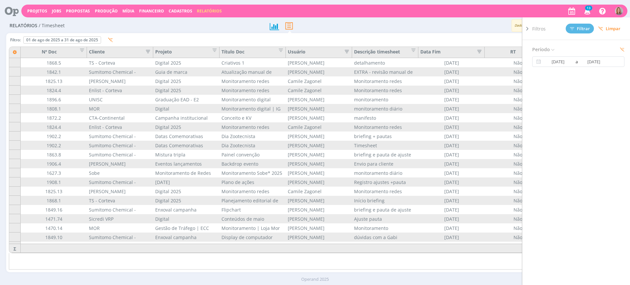
click at [528, 28] on icon at bounding box center [527, 28] width 7 height 7
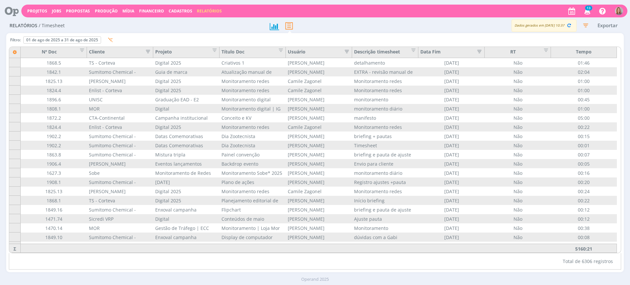
click at [149, 50] on icon "button" at bounding box center [146, 51] width 7 height 7
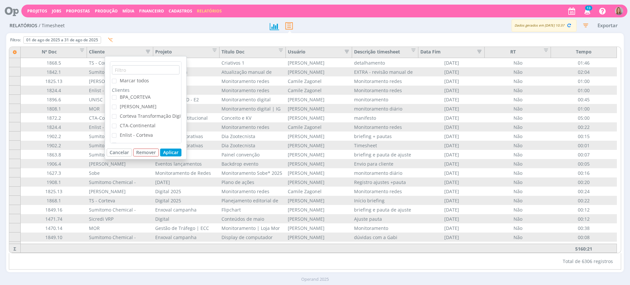
click at [140, 60] on div "Marcar todos Clientes BPA_CORTEVA Cordius - Corteva Corteva Transformação Digit…" at bounding box center [146, 107] width 82 height 103
click at [140, 67] on input "text" at bounding box center [146, 69] width 68 height 9
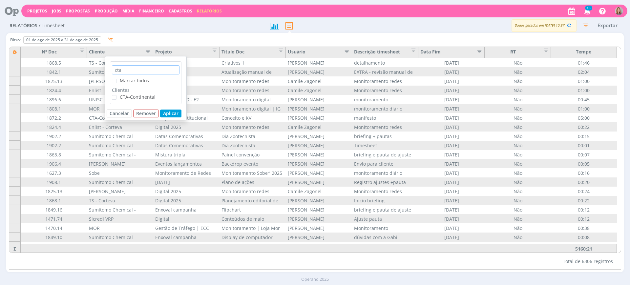
type input "cta"
click at [135, 100] on label "CTA-Continental" at bounding box center [134, 97] width 44 height 7
click at [117, 95] on input "CTA-Continental" at bounding box center [117, 95] width 0 height 0
click at [165, 112] on button "Aplicar" at bounding box center [170, 114] width 21 height 8
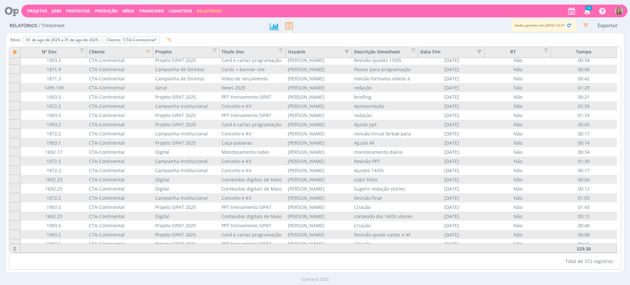
scroll to position [1223, 0]
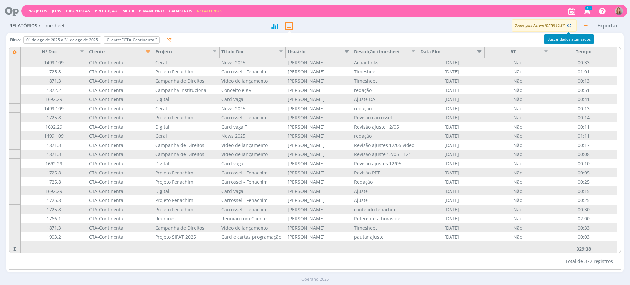
drag, startPoint x: 570, startPoint y: 22, endPoint x: 616, endPoint y: 54, distance: 55.7
click at [570, 22] on icon "button" at bounding box center [569, 25] width 6 height 6
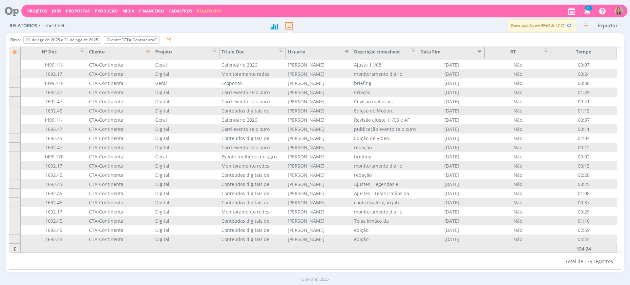
scroll to position [0, 0]
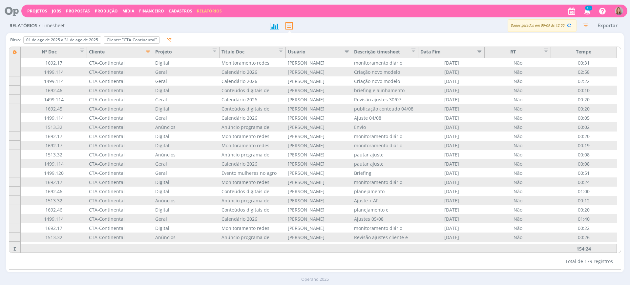
click at [346, 53] on icon "button" at bounding box center [345, 51] width 7 height 7
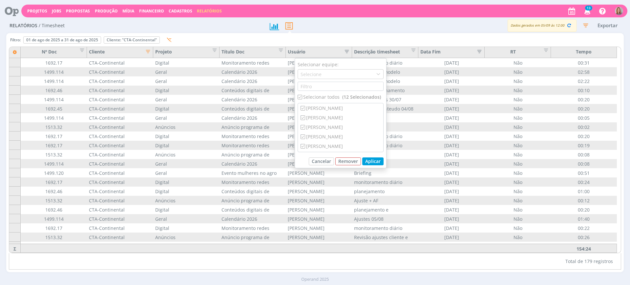
click at [299, 97] on input "checkbox" at bounding box center [300, 97] width 4 height 4
checkbox input "false"
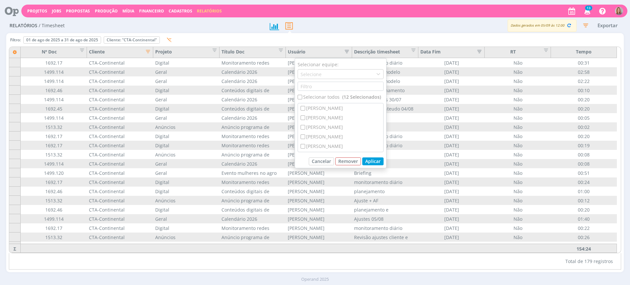
checkbox input "false"
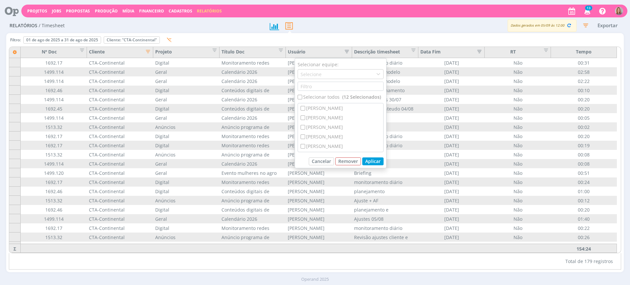
checkbox input "false"
click at [303, 109] on input "checkbox" at bounding box center [303, 108] width 4 height 4
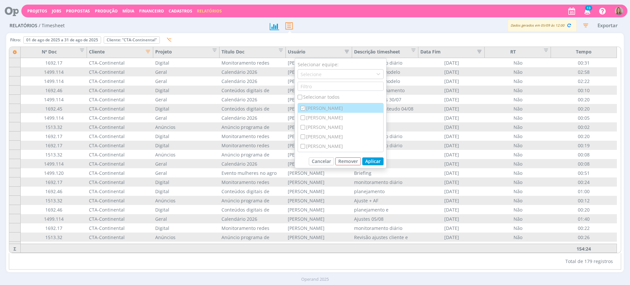
checkbox input "true"
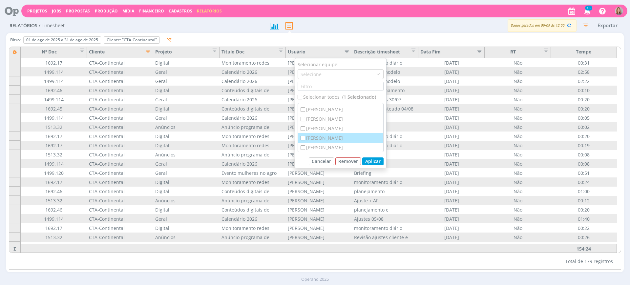
scroll to position [66, 0]
click at [323, 135] on div "[PERSON_NAME]" at bounding box center [340, 138] width 85 height 10
checkbox input "true"
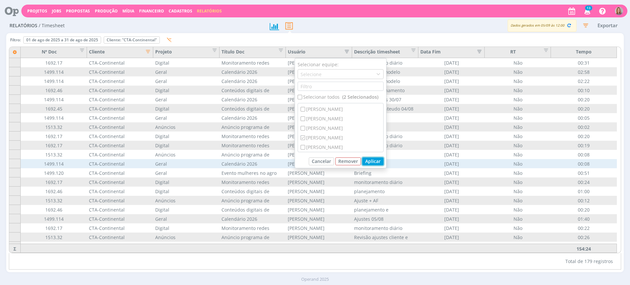
click at [370, 163] on button "Aplicar" at bounding box center [372, 162] width 21 height 8
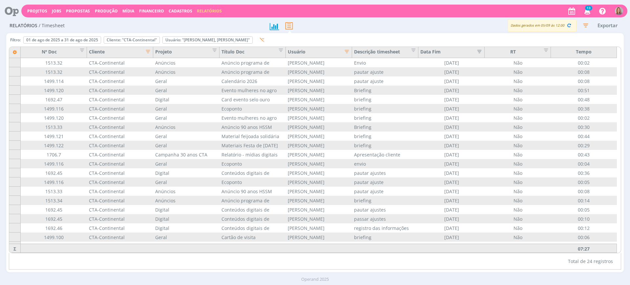
click at [148, 52] on icon "button" at bounding box center [146, 51] width 7 height 7
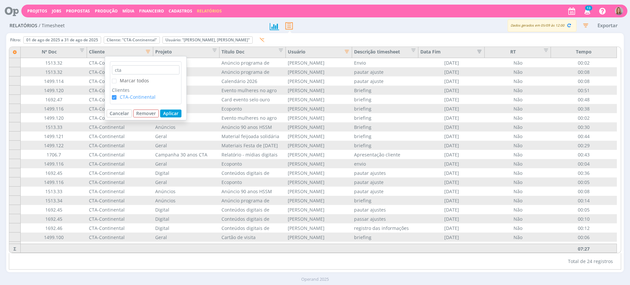
click at [112, 97] on div "cta Marcar todos Clientes CTA-Continental" at bounding box center [146, 82] width 72 height 43
click at [113, 98] on span "checkbox-group" at bounding box center [114, 97] width 5 height 5
click at [117, 95] on input "CTA-Continental" at bounding box center [117, 95] width 0 height 0
click at [115, 83] on span at bounding box center [114, 81] width 5 height 5
click at [117, 79] on input "Marcar todos" at bounding box center [117, 79] width 0 height 0
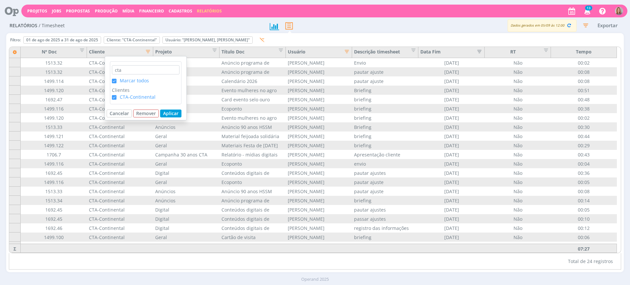
click at [114, 82] on span at bounding box center [114, 81] width 5 height 5
click at [117, 79] on input "Marcar todos" at bounding box center [117, 79] width 0 height 0
drag, startPoint x: 127, startPoint y: 69, endPoint x: 110, endPoint y: 74, distance: 17.9
click at [110, 74] on div "cta Marcar todos Clientes CTA-Continental" at bounding box center [146, 82] width 72 height 43
type input "limagrain"
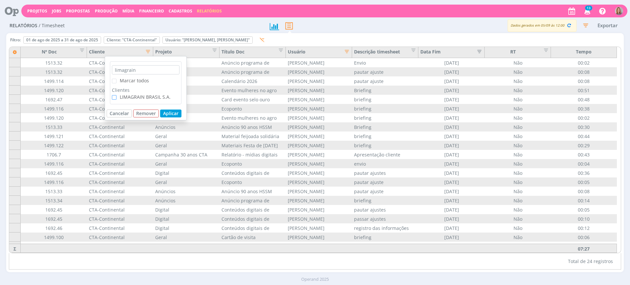
click at [116, 98] on span "checkbox-group" at bounding box center [114, 97] width 5 height 5
click at [117, 95] on input "LIMAGRAIN BRASIL S.A." at bounding box center [117, 95] width 0 height 0
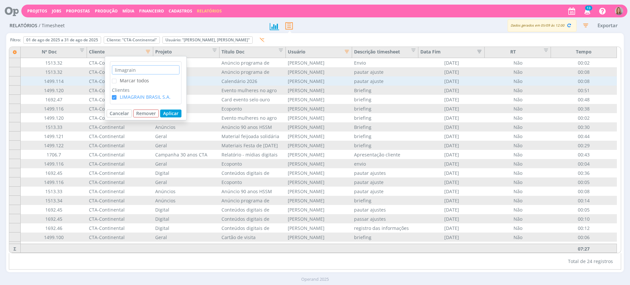
drag, startPoint x: 152, startPoint y: 71, endPoint x: 97, endPoint y: 79, distance: 55.4
click at [97, 79] on div "limagrain Marcar todos Clientes LIMAGRAIN BRASIL S.A. Cancelar Remover Aplicar …" at bounding box center [315, 152] width 618 height 239
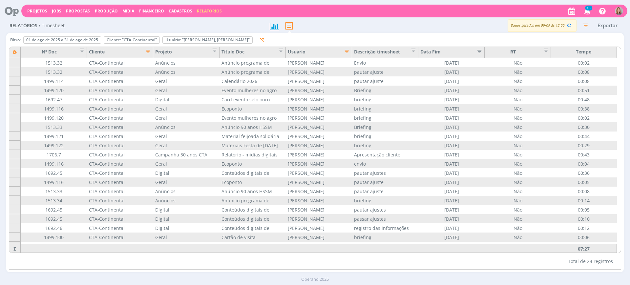
click at [148, 47] on div "Cliente" at bounding box center [120, 52] width 66 height 11
click at [147, 50] on icon "button" at bounding box center [146, 51] width 7 height 7
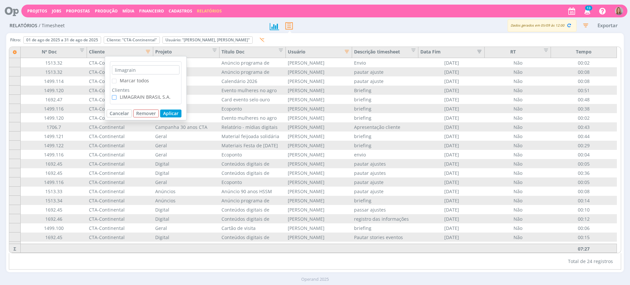
click at [113, 97] on span "checkbox-group" at bounding box center [114, 97] width 5 height 5
click at [117, 95] on input "LIMAGRAIN BRASIL S.A." at bounding box center [117, 95] width 0 height 0
click at [121, 69] on input "limagrain" at bounding box center [146, 69] width 68 height 9
drag, startPoint x: 137, startPoint y: 69, endPoint x: 117, endPoint y: 72, distance: 20.2
click at [117, 72] on input "limagrain" at bounding box center [146, 69] width 68 height 9
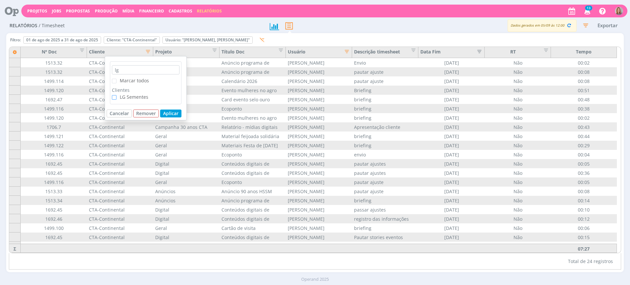
click at [112, 96] on span "checkbox-group" at bounding box center [114, 97] width 5 height 5
click at [117, 95] on input "LG Sementes" at bounding box center [117, 95] width 0 height 0
click at [121, 71] on input "lg" at bounding box center [146, 69] width 68 height 9
type input "l"
type input "ge"
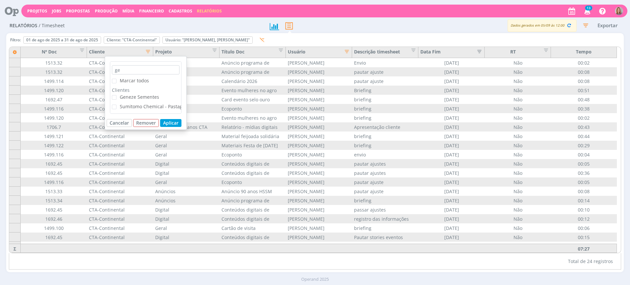
click at [136, 97] on span "Geneze Sementes" at bounding box center [139, 97] width 39 height 6
click at [117, 95] on input "Geneze Sementes" at bounding box center [117, 95] width 0 height 0
click at [163, 124] on button "Aplicar" at bounding box center [170, 123] width 21 height 8
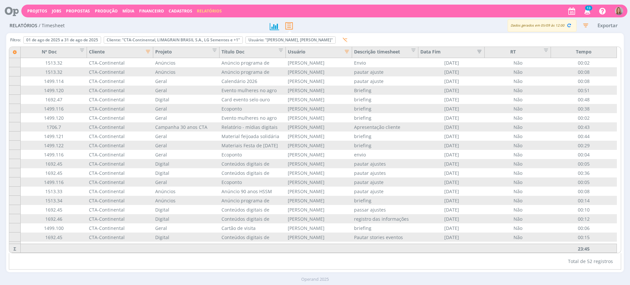
click at [147, 53] on icon "button" at bounding box center [146, 51] width 7 height 7
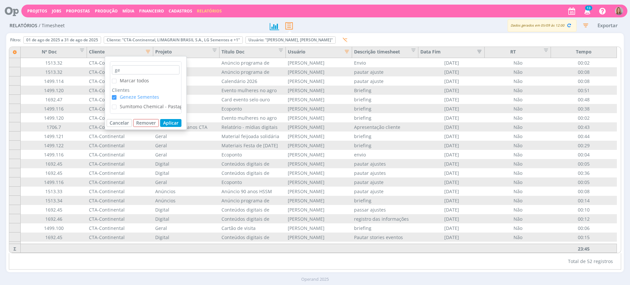
click at [119, 98] on span "Geneze Sementes" at bounding box center [138, 97] width 43 height 6
click at [117, 95] on input "Geneze Sementes" at bounding box center [117, 95] width 0 height 0
click at [119, 98] on span "Geneze Sementes" at bounding box center [138, 97] width 43 height 6
click at [117, 95] on input "Geneze Sementes" at bounding box center [117, 95] width 0 height 0
click at [172, 125] on button "Aplicar" at bounding box center [170, 123] width 21 height 8
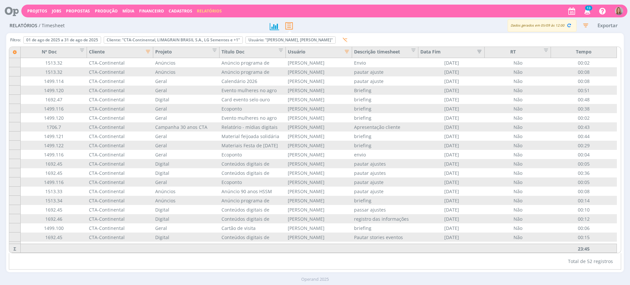
drag, startPoint x: 151, startPoint y: 50, endPoint x: 148, endPoint y: 55, distance: 5.7
click at [149, 51] on icon "button" at bounding box center [146, 51] width 7 height 7
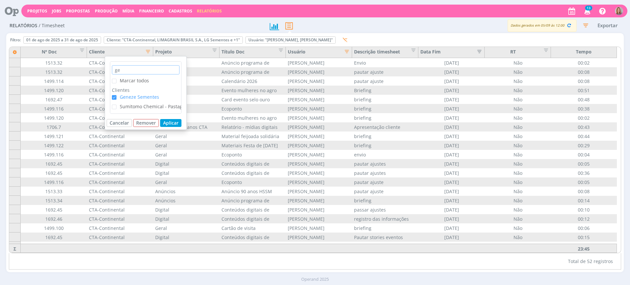
click at [121, 69] on input "ge" at bounding box center [146, 69] width 68 height 9
type input "g"
type input "ct"
click at [114, 97] on span "checkbox-group" at bounding box center [114, 97] width 5 height 5
click at [117, 95] on input "CTA-Continental" at bounding box center [117, 95] width 0 height 0
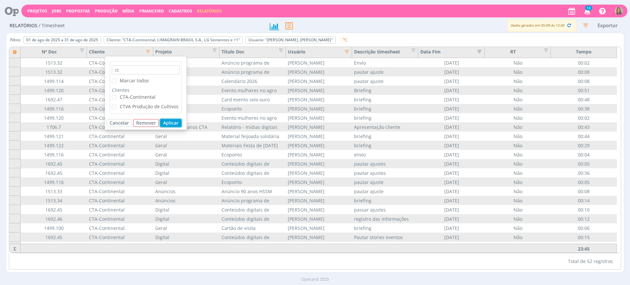
click at [179, 126] on button "Aplicar" at bounding box center [170, 123] width 21 height 8
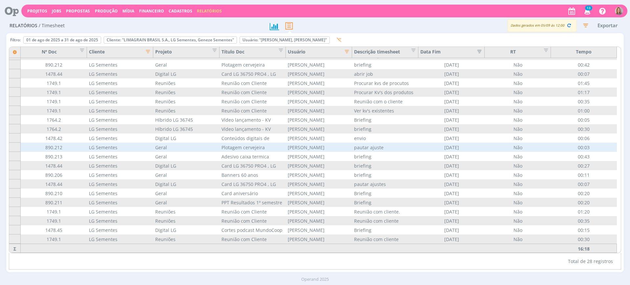
scroll to position [0, 0]
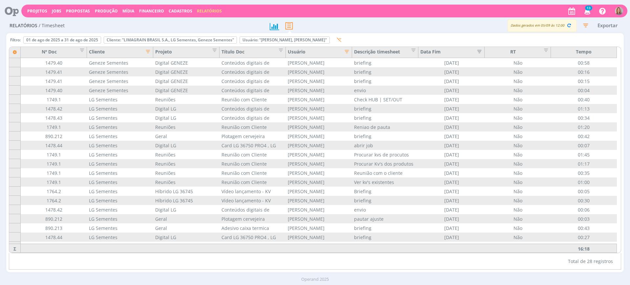
click at [149, 50] on icon "button" at bounding box center [146, 51] width 7 height 7
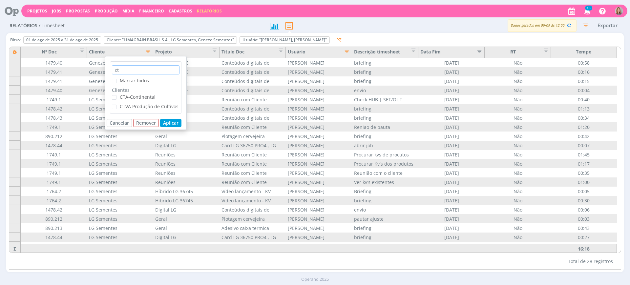
click at [123, 71] on input "ct" at bounding box center [146, 69] width 68 height 9
type input "c"
type input "li"
click at [168, 126] on button "Aplicar" at bounding box center [170, 123] width 21 height 8
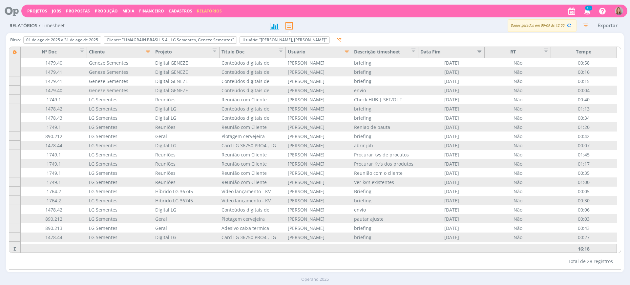
click at [147, 53] on icon "button" at bounding box center [146, 51] width 7 height 7
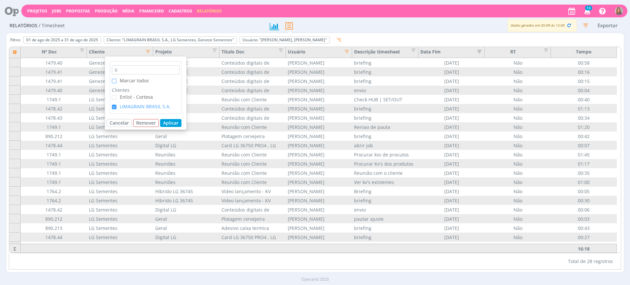
click at [116, 82] on span at bounding box center [114, 81] width 5 height 5
click at [117, 79] on input "Marcar todos" at bounding box center [117, 79] width 0 height 0
click at [116, 82] on span at bounding box center [114, 81] width 5 height 5
click at [117, 79] on input "Marcar todos" at bounding box center [117, 79] width 0 height 0
click at [178, 122] on button "Aplicar" at bounding box center [170, 123] width 21 height 8
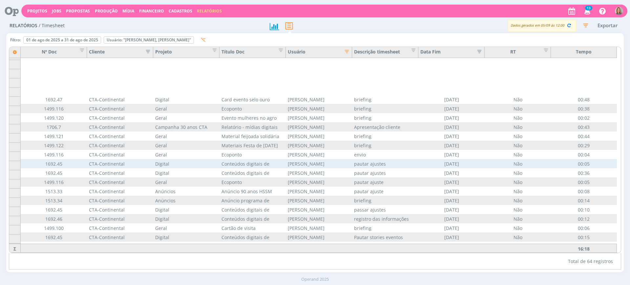
scroll to position [44, 0]
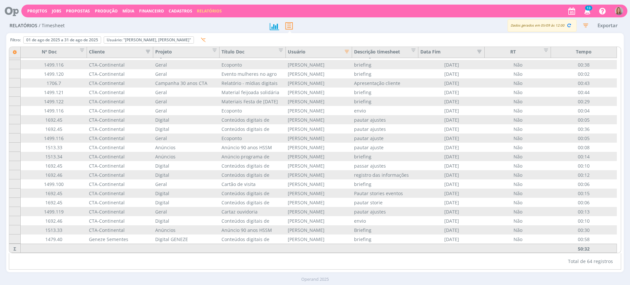
click at [149, 48] on icon "button" at bounding box center [146, 51] width 7 height 7
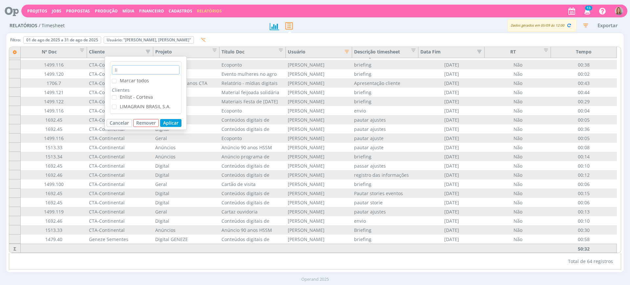
click at [123, 68] on input "li" at bounding box center [146, 69] width 68 height 9
type input "l"
type input "mor"
click at [116, 97] on span "checkbox-group" at bounding box center [114, 97] width 5 height 5
click at [117, 95] on input "MOR" at bounding box center [117, 95] width 0 height 0
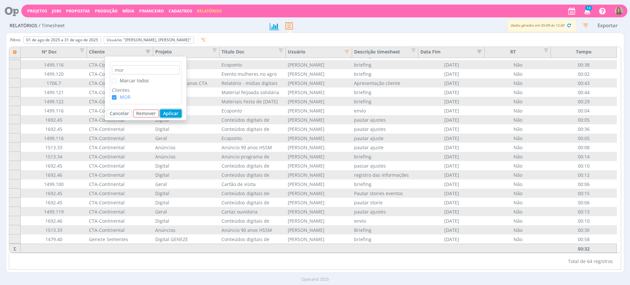
click at [173, 112] on button "Aplicar" at bounding box center [170, 114] width 21 height 8
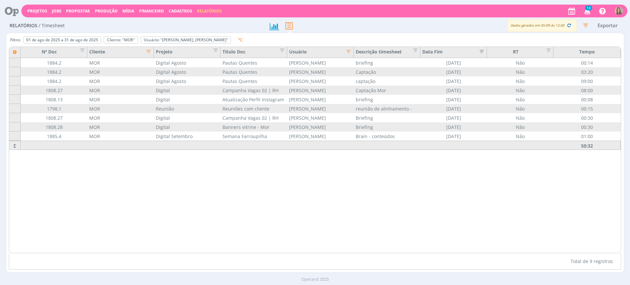
scroll to position [0, 0]
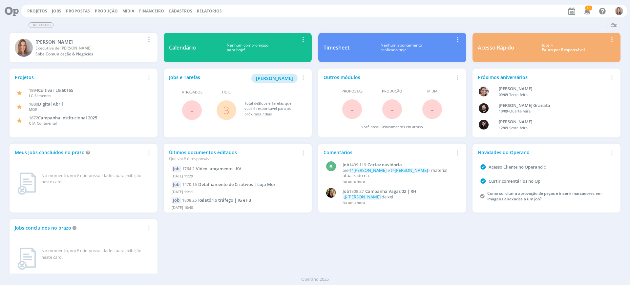
click at [55, 7] on div "Projetos Jobs Propostas Produção [GEOGRAPHIC_DATA] Financeiro Cadastros Relatór…" at bounding box center [324, 11] width 606 height 13
click at [57, 8] on link "Jobs" at bounding box center [57, 11] width 10 height 6
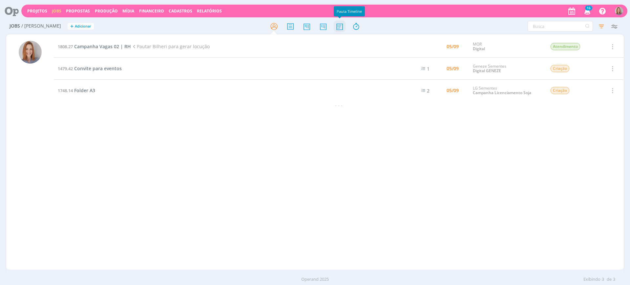
click at [335, 27] on icon at bounding box center [340, 26] width 12 height 13
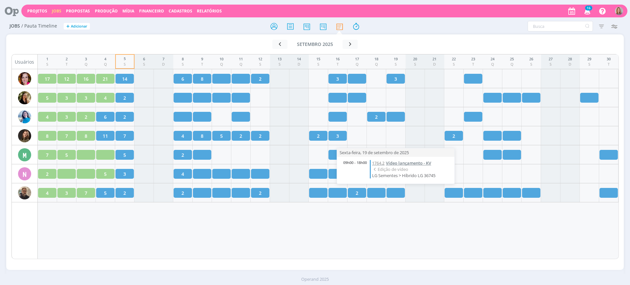
click at [396, 161] on span "Vídeo lançamento - KV" at bounding box center [408, 163] width 45 height 6
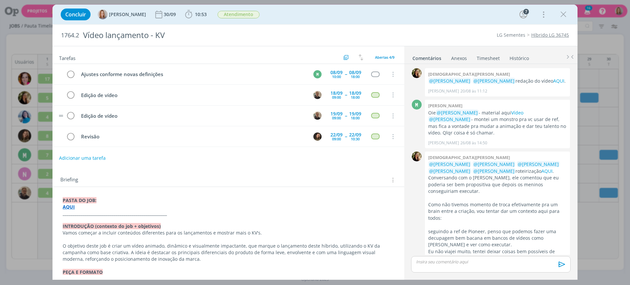
scroll to position [200, 0]
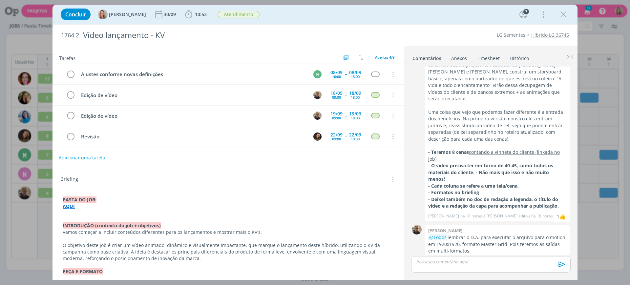
click at [68, 156] on button "Adicionar uma tarefa" at bounding box center [82, 157] width 47 height 11
type input "Possíveis alterações"
click at [323, 164] on div "Tarefas Usar Job de template Criar template a partir deste job Visualizar Templ…" at bounding box center [229, 160] width 352 height 229
click at [327, 158] on icon "dialog" at bounding box center [325, 158] width 10 height 10
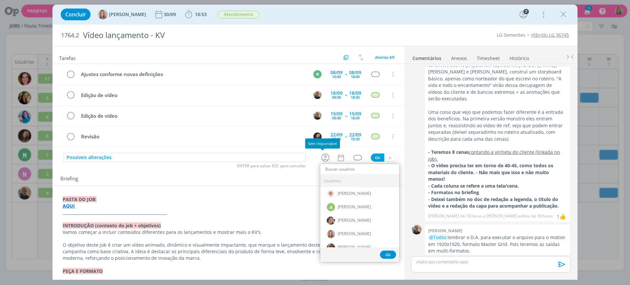
type input "n"
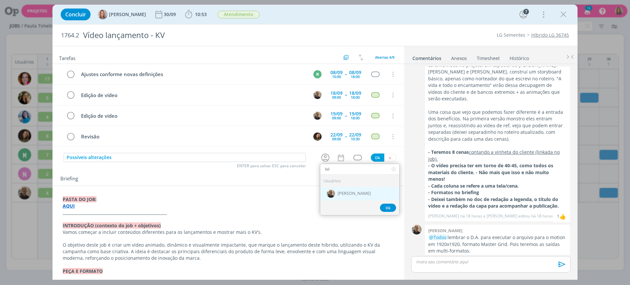
type input "bil"
click at [355, 197] on div "[PERSON_NAME]" at bounding box center [359, 193] width 79 height 13
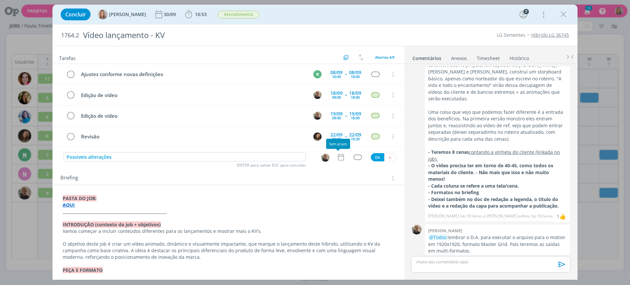
click at [339, 158] on icon "dialog" at bounding box center [341, 157] width 9 height 9
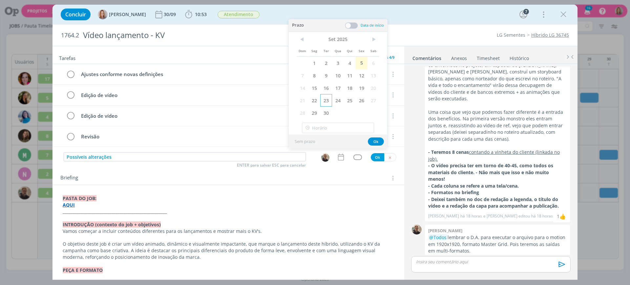
click at [328, 100] on span "23" at bounding box center [326, 100] width 12 height 12
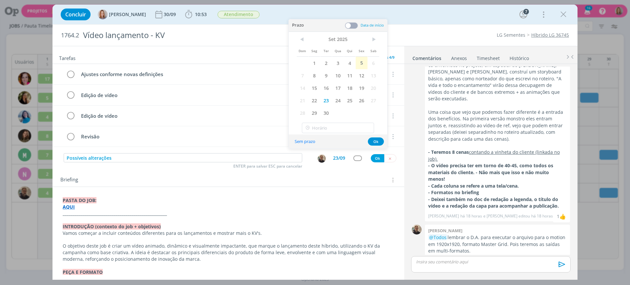
click at [350, 26] on span at bounding box center [351, 25] width 13 height 7
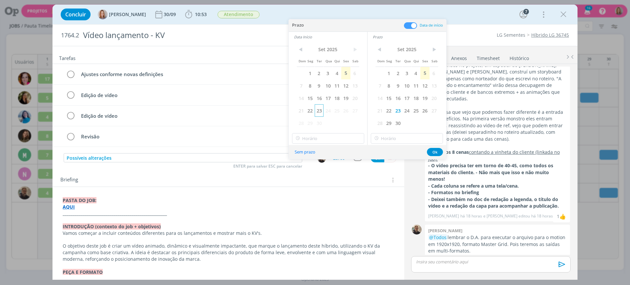
click at [318, 116] on span "23" at bounding box center [319, 110] width 9 height 12
click at [333, 139] on input "12:00" at bounding box center [328, 138] width 72 height 11
click at [312, 186] on div "09:00" at bounding box center [330, 185] width 74 height 12
type input "09:00"
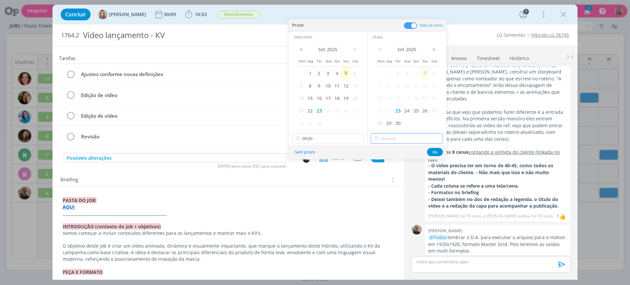
type input "12:00"
click at [394, 138] on input "12:00" at bounding box center [407, 138] width 72 height 11
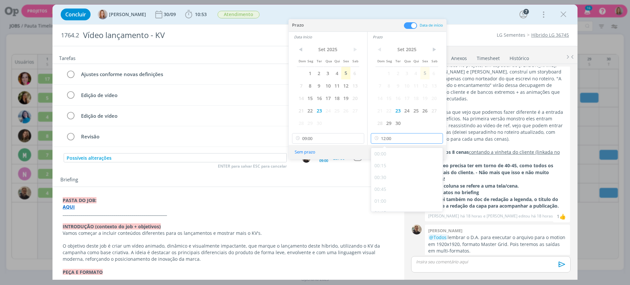
scroll to position [517, 0]
click at [394, 203] on div "12:00" at bounding box center [408, 204] width 74 height 12
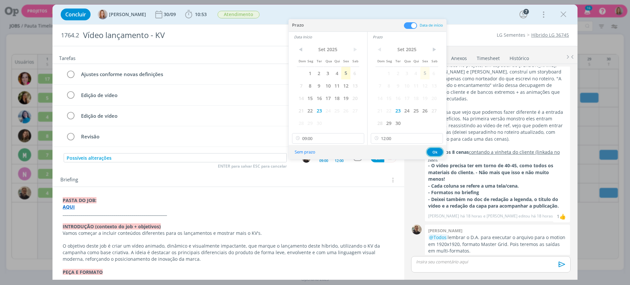
click at [430, 152] on button "Ok" at bounding box center [435, 152] width 16 height 8
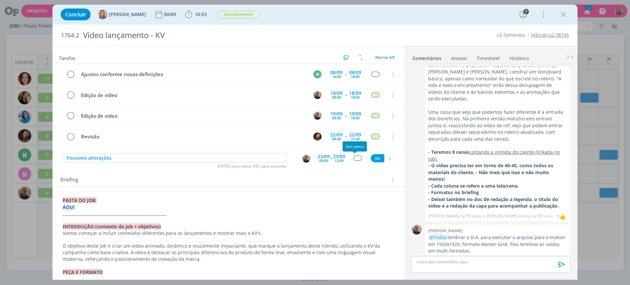
click at [356, 159] on div "dialog" at bounding box center [358, 159] width 8 height 6
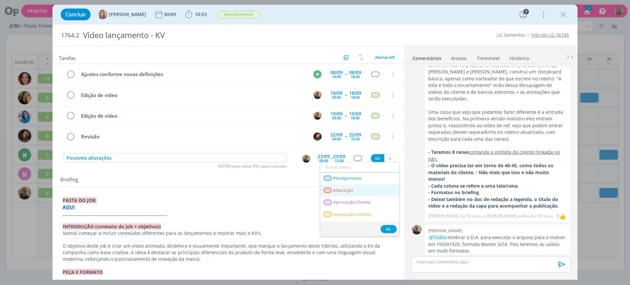
click at [356, 186] on link "Alteração" at bounding box center [359, 191] width 79 height 12
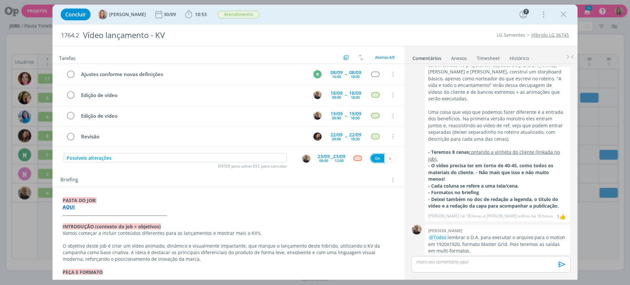
click at [376, 158] on button "Ok" at bounding box center [377, 158] width 13 height 8
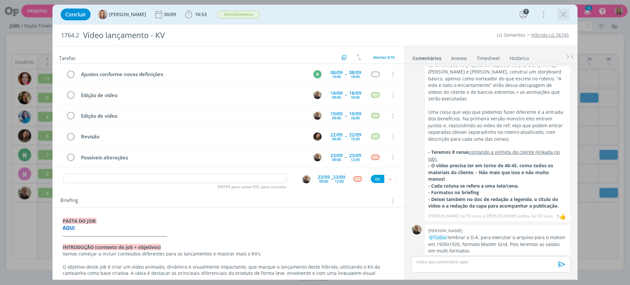
click at [561, 15] on icon "dialog" at bounding box center [564, 15] width 10 height 10
